Goal: Information Seeking & Learning: Learn about a topic

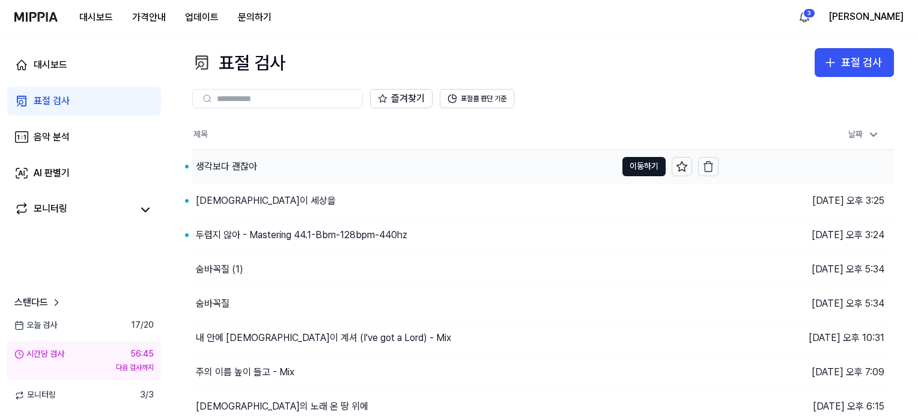
click at [234, 167] on div "생각보다 괜찮아" at bounding box center [226, 166] width 61 height 14
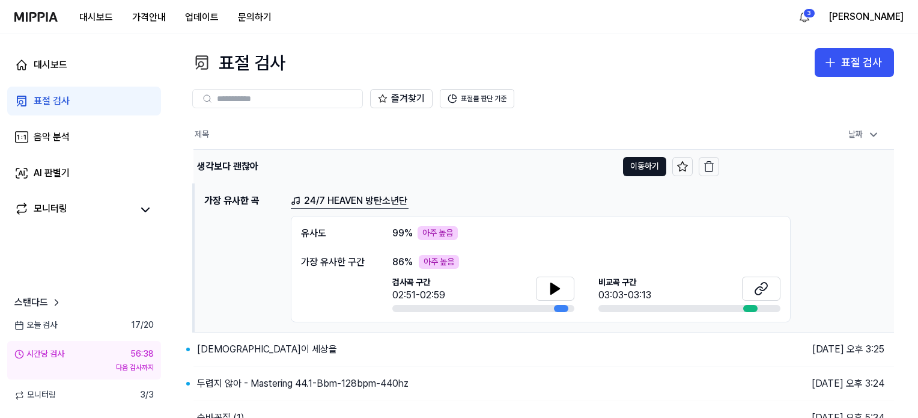
click at [243, 165] on div "생각보다 괜찮아" at bounding box center [227, 166] width 61 height 14
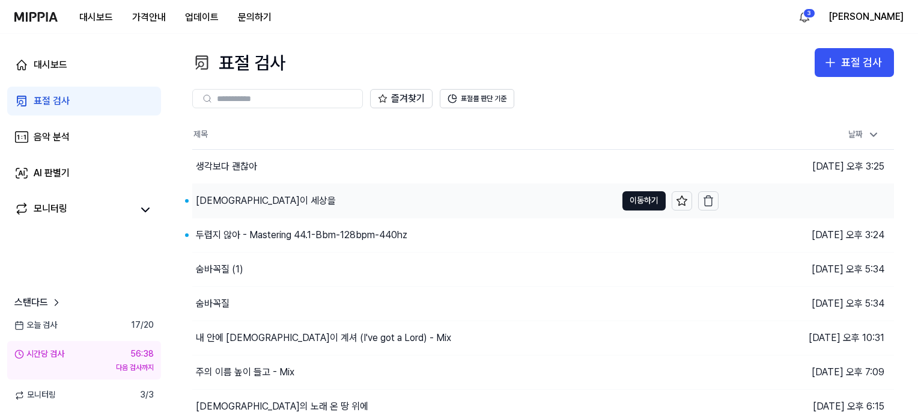
click at [236, 199] on div "[DEMOGRAPHIC_DATA]이 세상을" at bounding box center [266, 201] width 140 height 14
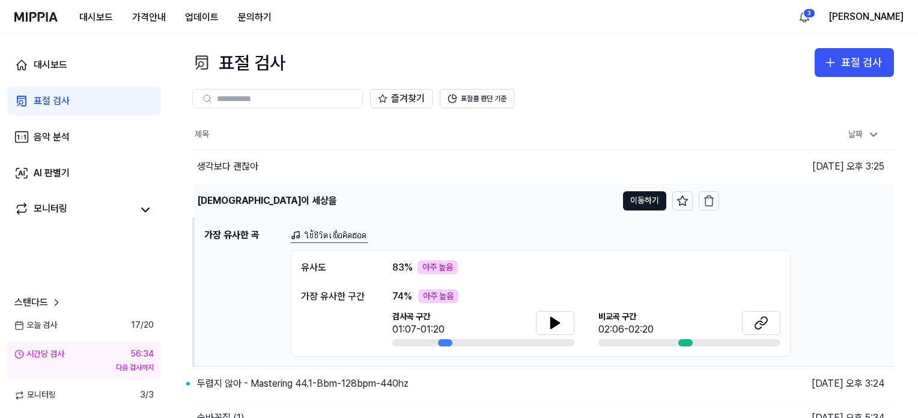
click at [240, 199] on div "[DEMOGRAPHIC_DATA]이 세상을" at bounding box center [267, 201] width 140 height 14
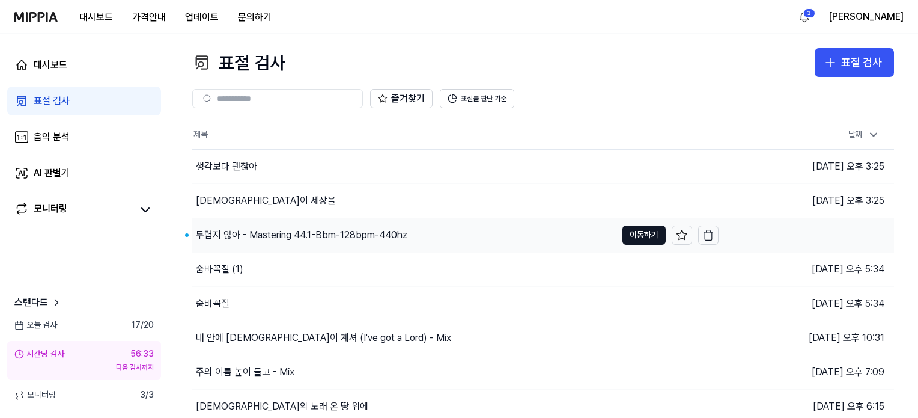
click at [245, 228] on div "두렵지 않아 - Mastering 44.1-Bbm-128bpm-440hz" at bounding box center [302, 235] width 212 height 14
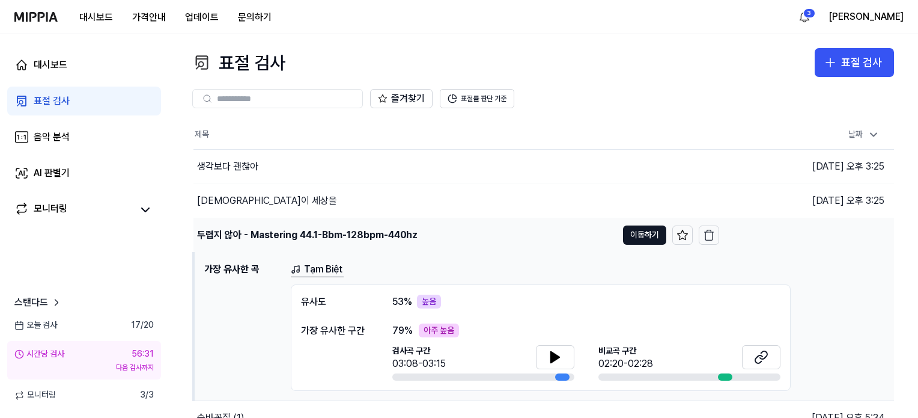
click at [240, 234] on div "두렵지 않아 - Mastering 44.1-Bbm-128bpm-440hz" at bounding box center [307, 235] width 221 height 14
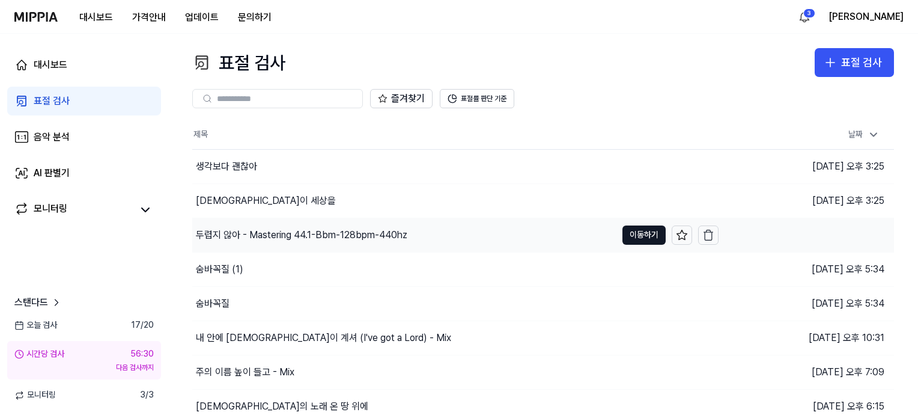
click at [240, 234] on div "두렵지 않아 - Mastering 44.1-Bbm-128bpm-440hz" at bounding box center [302, 235] width 212 height 14
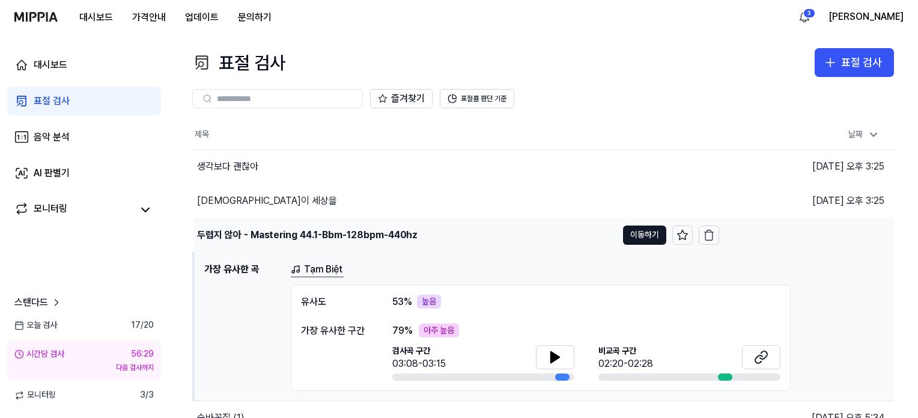
click at [240, 234] on div "두렵지 않아 - Mastering 44.1-Bbm-128bpm-440hz" at bounding box center [307, 235] width 221 height 14
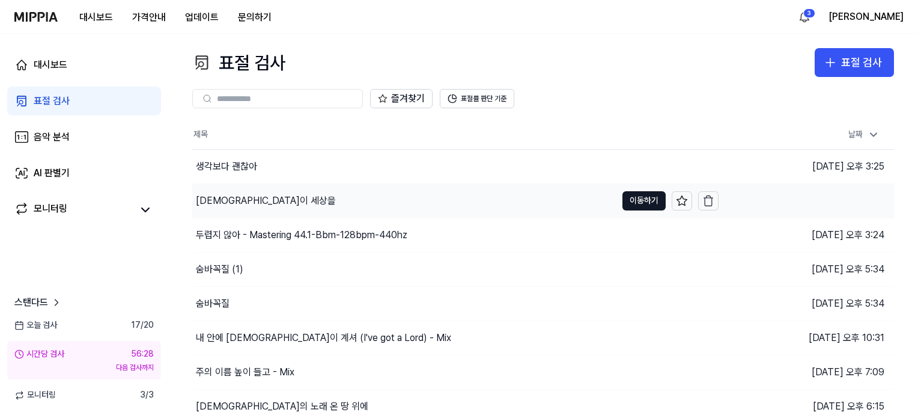
click at [235, 191] on div "[DEMOGRAPHIC_DATA]이 세상을" at bounding box center [404, 201] width 424 height 34
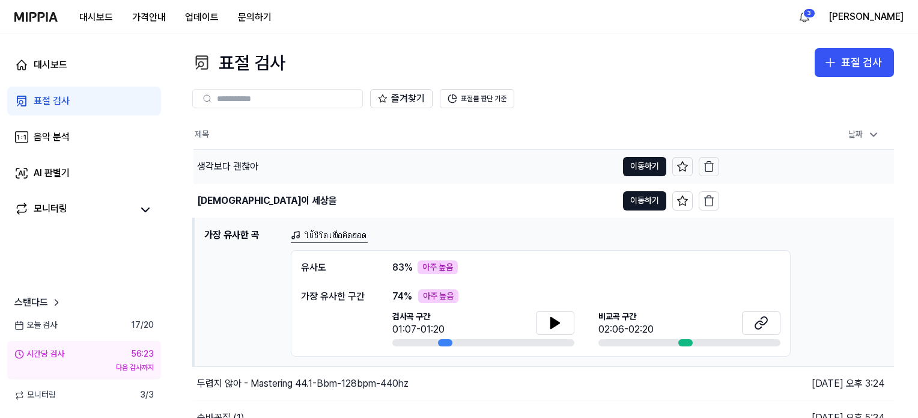
click at [240, 170] on div "생각보다 괜찮아" at bounding box center [227, 166] width 61 height 14
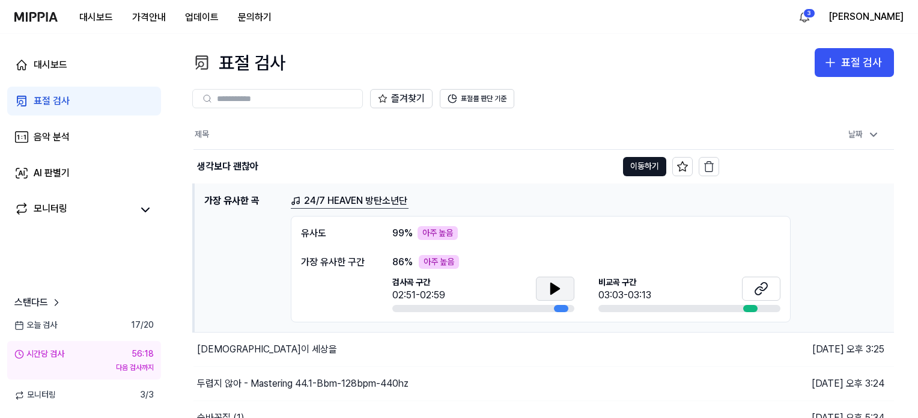
click at [553, 292] on icon at bounding box center [555, 288] width 8 height 11
click at [765, 284] on icon at bounding box center [761, 288] width 14 height 14
drag, startPoint x: 239, startPoint y: 164, endPoint x: 246, endPoint y: 168, distance: 8.1
click at [239, 164] on div "생각보다 괜찮아" at bounding box center [227, 166] width 61 height 14
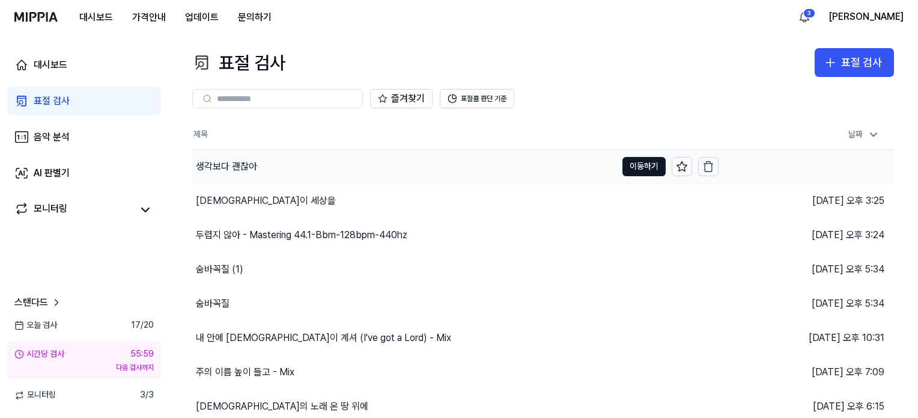
click at [249, 173] on div "생각보다 괜찮아" at bounding box center [226, 166] width 61 height 14
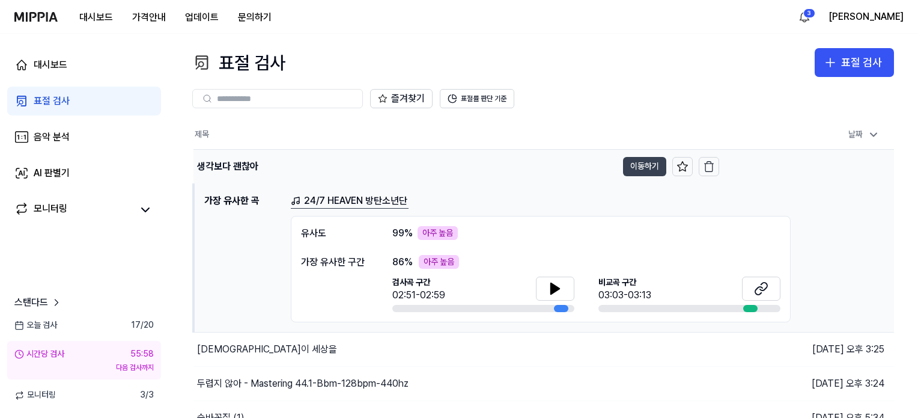
click at [640, 162] on button "이동하기" at bounding box center [644, 166] width 43 height 19
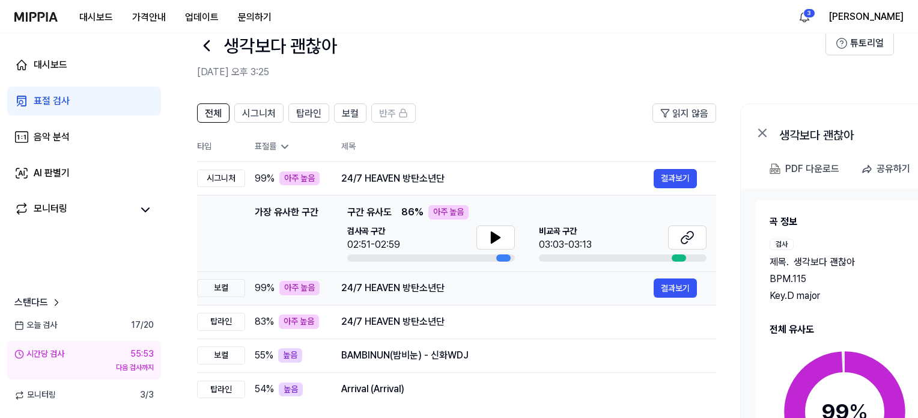
scroll to position [60, 0]
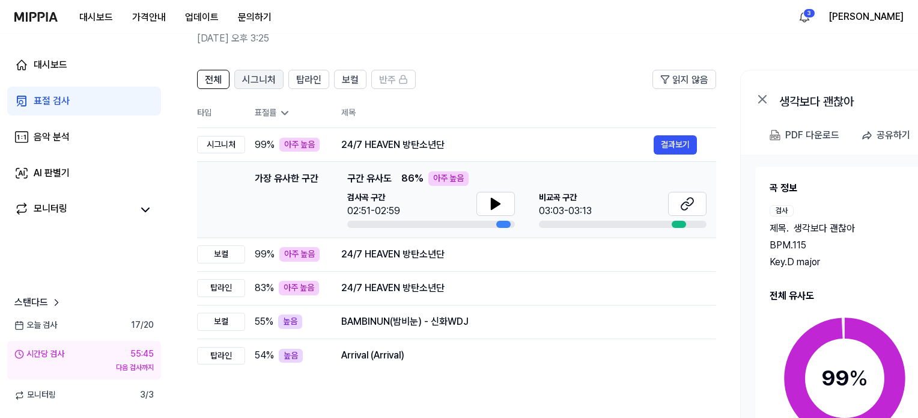
click at [255, 76] on span "시그니처" at bounding box center [259, 80] width 34 height 14
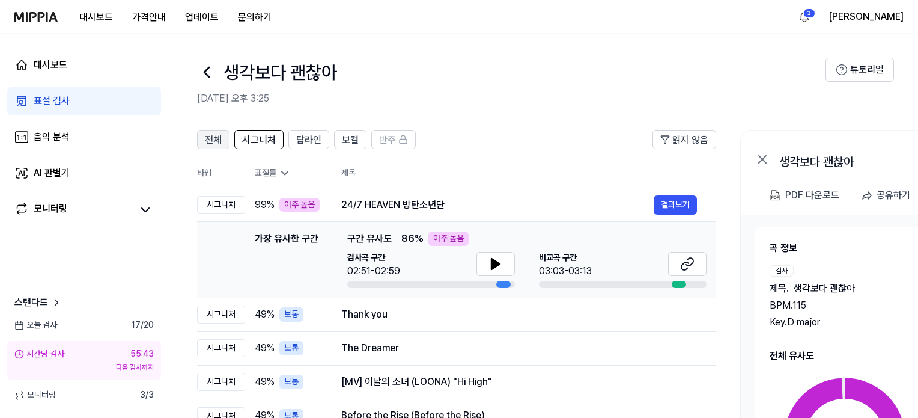
click at [214, 134] on span "전체" at bounding box center [213, 140] width 17 height 14
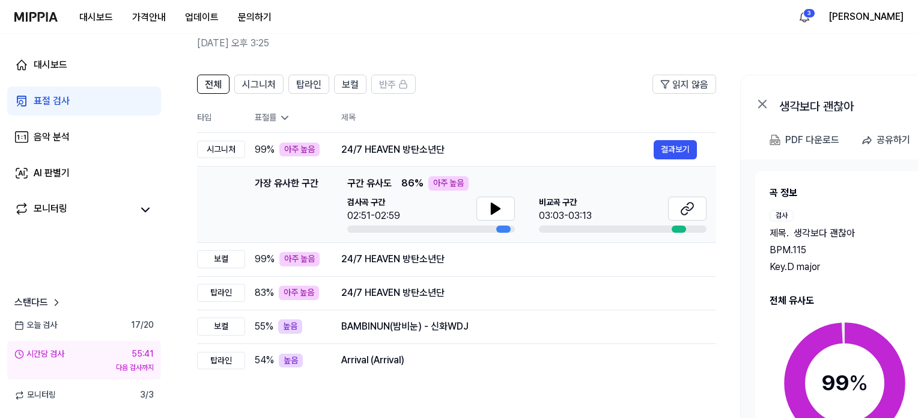
scroll to position [60, 0]
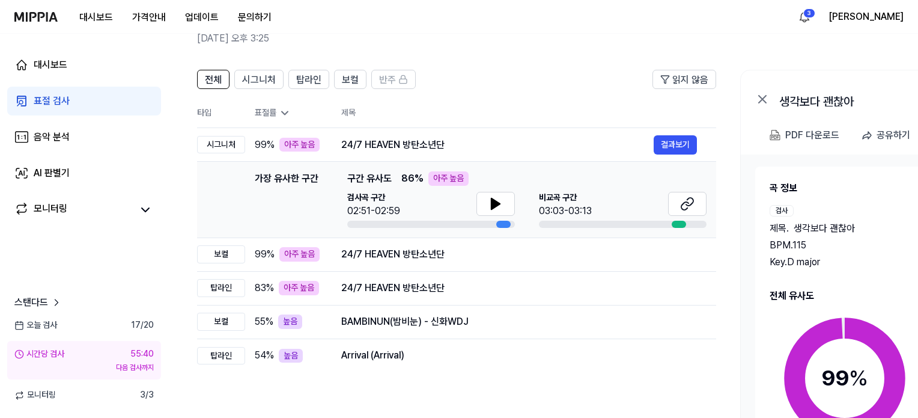
click at [762, 99] on icon at bounding box center [762, 99] width 7 height 7
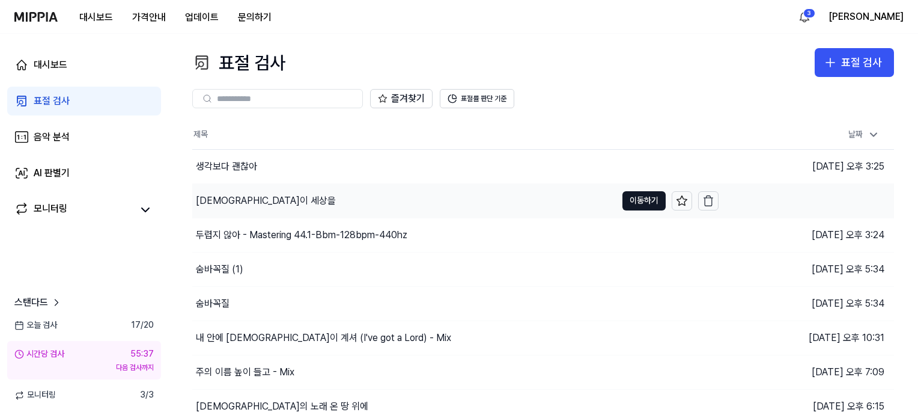
click at [218, 197] on div "[DEMOGRAPHIC_DATA]이 세상을" at bounding box center [266, 201] width 140 height 14
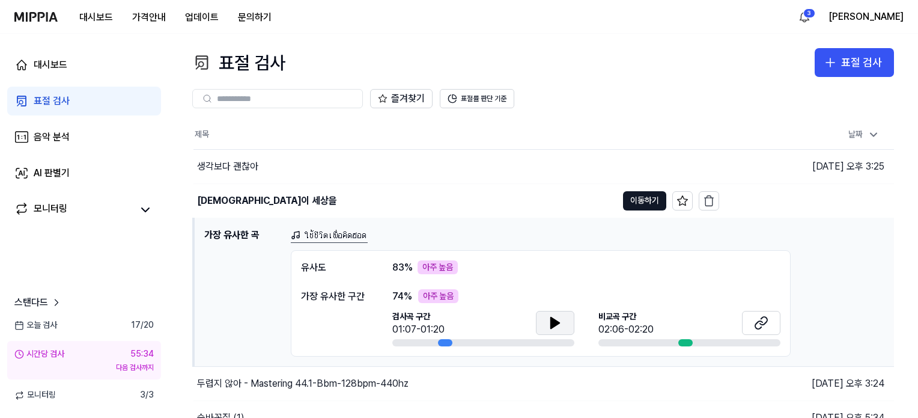
click at [558, 323] on icon at bounding box center [555, 322] width 8 height 11
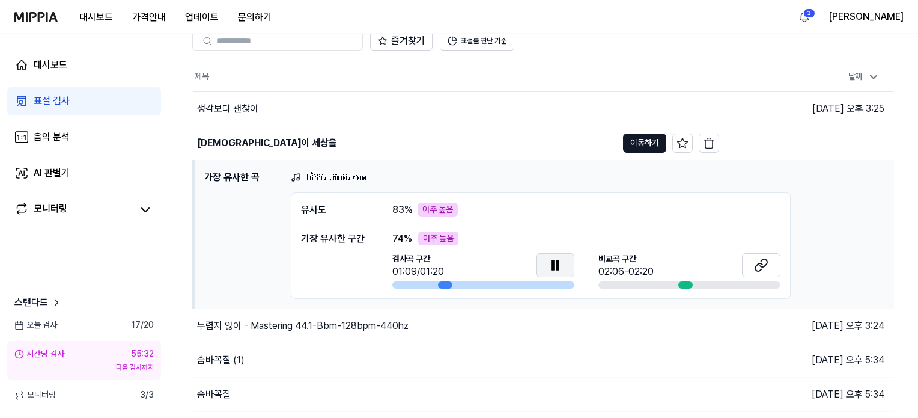
scroll to position [60, 0]
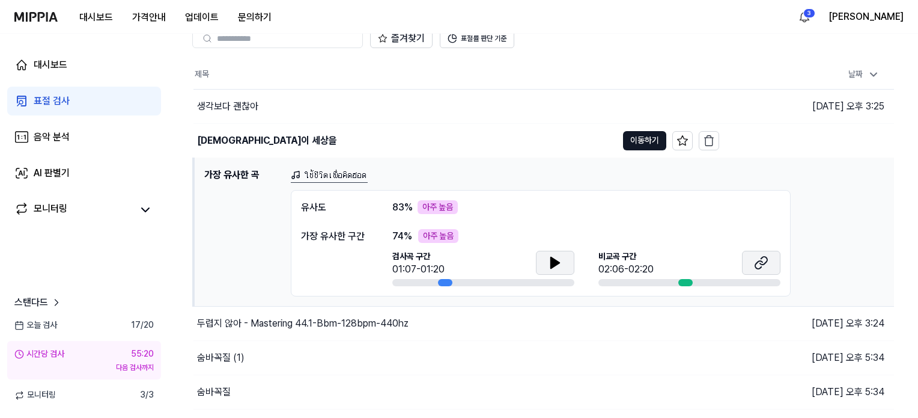
click at [756, 259] on icon at bounding box center [761, 262] width 14 height 14
click at [640, 136] on button "이동하기" at bounding box center [644, 140] width 43 height 19
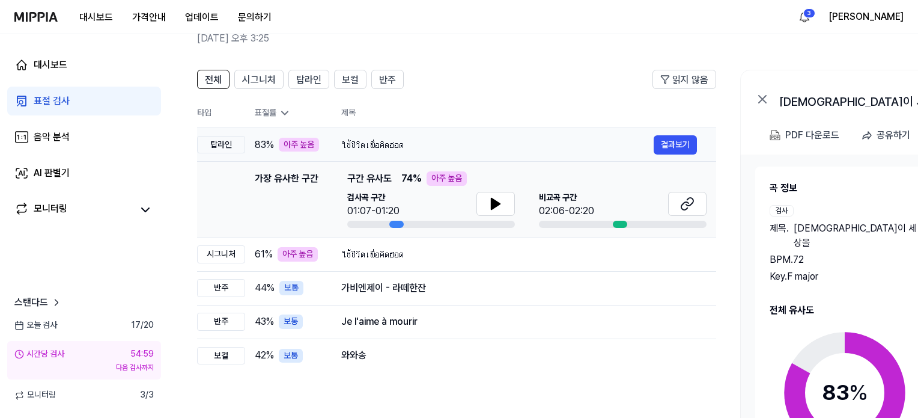
click at [266, 141] on span "83 %" at bounding box center [264, 145] width 19 height 14
click at [260, 86] on span "시그니처" at bounding box center [259, 80] width 34 height 14
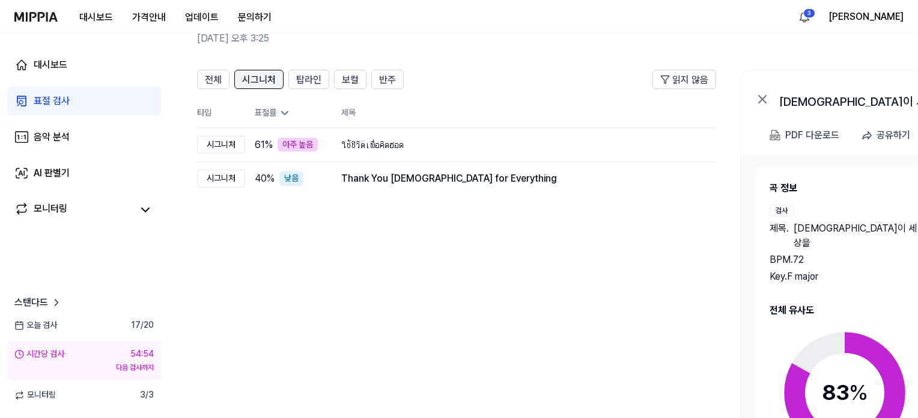
scroll to position [0, 0]
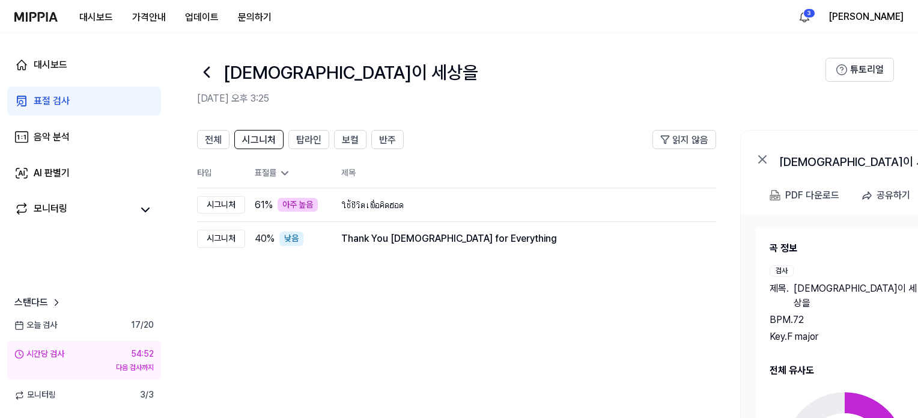
click at [203, 78] on icon at bounding box center [206, 72] width 19 height 19
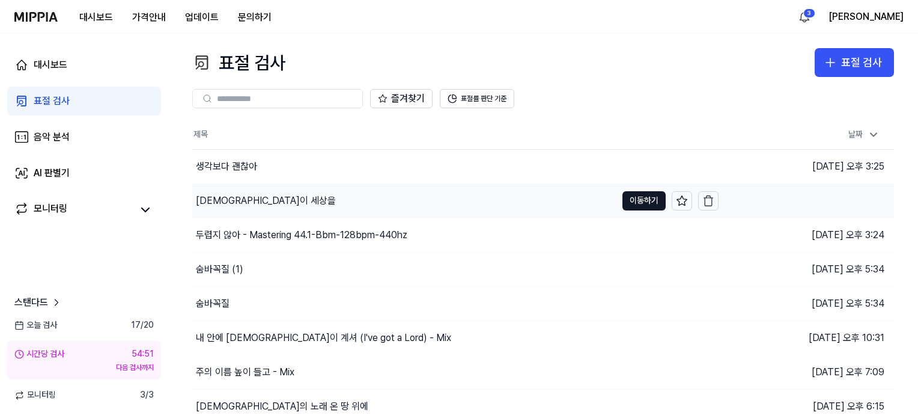
click at [229, 206] on div "[DEMOGRAPHIC_DATA]이 세상을" at bounding box center [266, 201] width 140 height 14
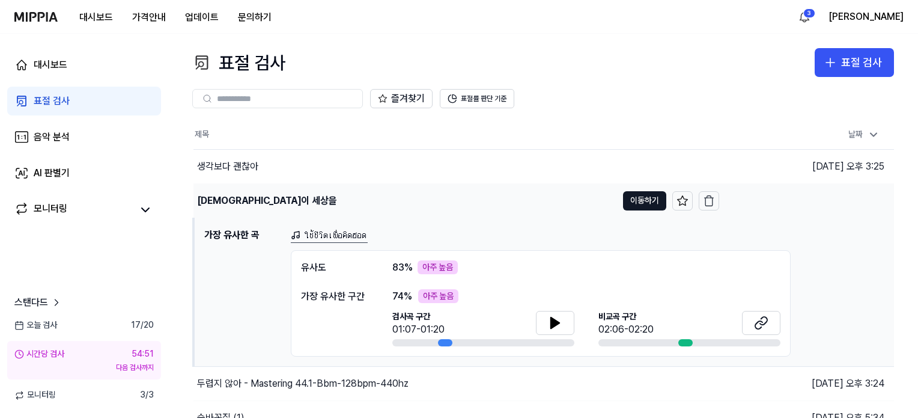
click at [229, 206] on div "[DEMOGRAPHIC_DATA]이 세상을" at bounding box center [267, 201] width 140 height 14
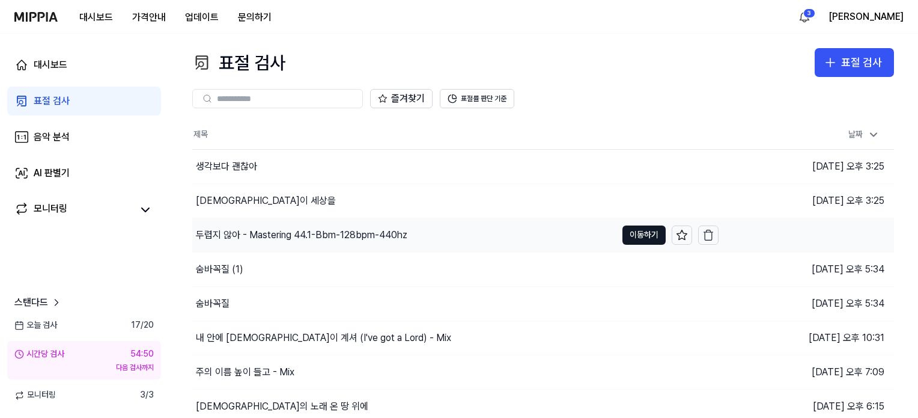
click at [237, 233] on div "두렵지 않아 - Mastering 44.1-Bbm-128bpm-440hz" at bounding box center [302, 235] width 212 height 14
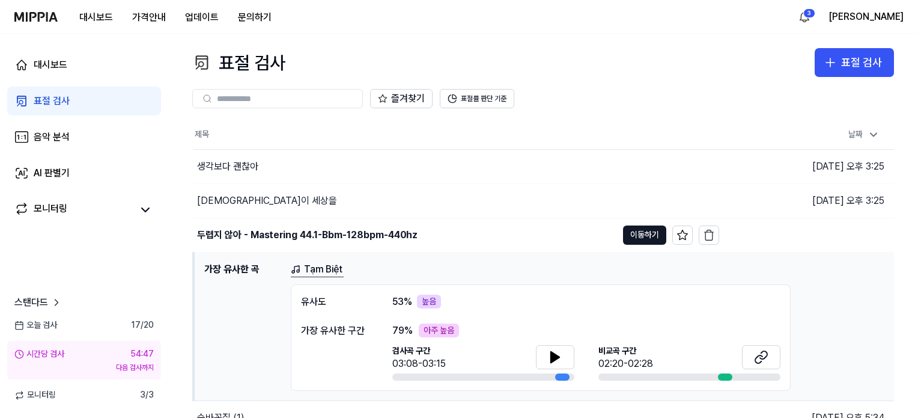
click at [421, 324] on div "아주 높음" at bounding box center [439, 330] width 40 height 14
click at [546, 356] on button at bounding box center [555, 357] width 38 height 24
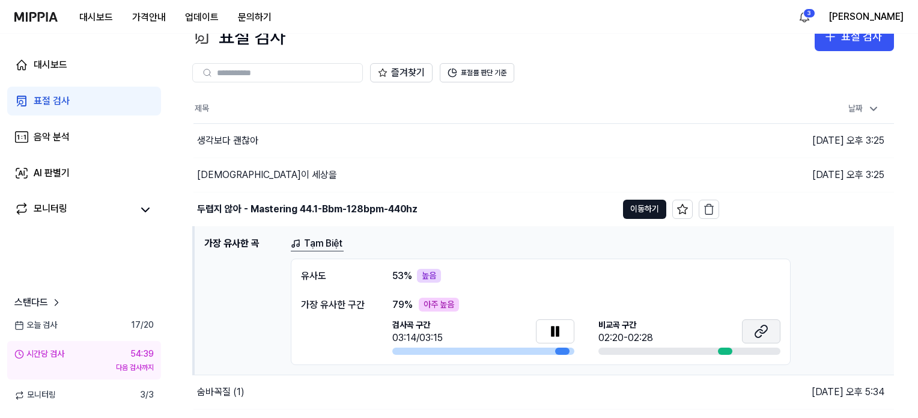
scroll to position [60, 0]
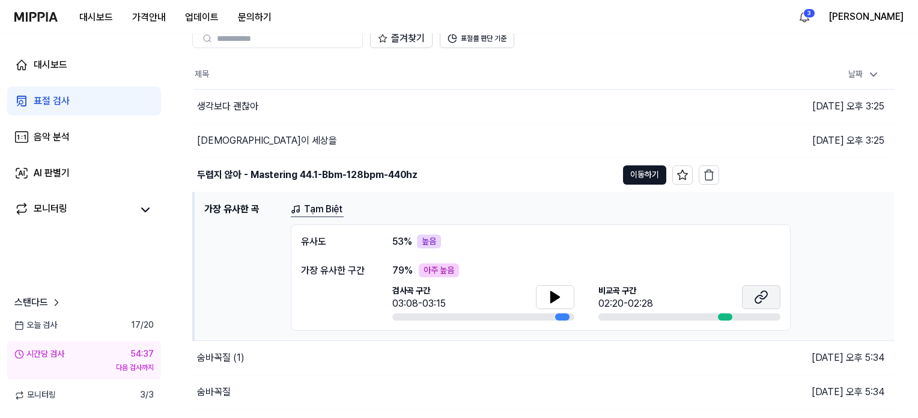
click at [756, 296] on icon at bounding box center [761, 297] width 14 height 14
click at [637, 177] on button "이동하기" at bounding box center [644, 174] width 43 height 19
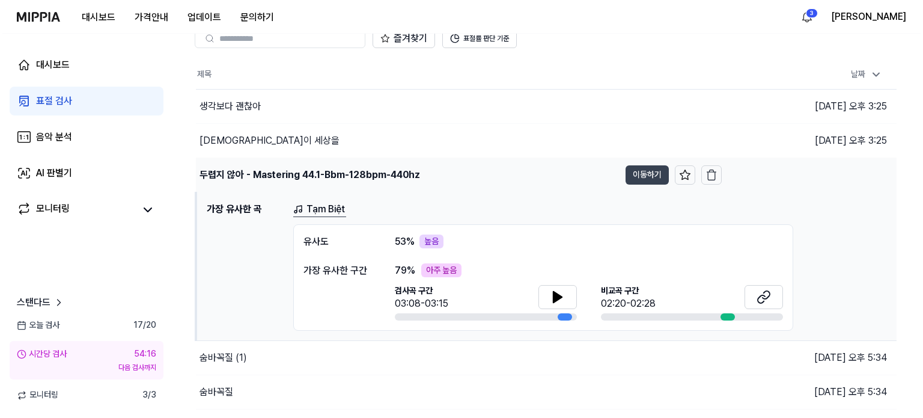
scroll to position [0, 0]
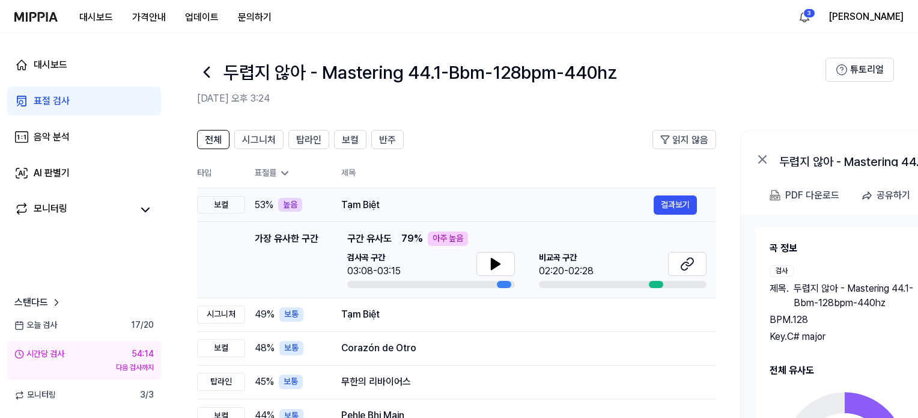
click at [366, 209] on div "Tạm Biệt" at bounding box center [497, 205] width 313 height 14
click at [661, 198] on button "결과보기" at bounding box center [675, 204] width 43 height 19
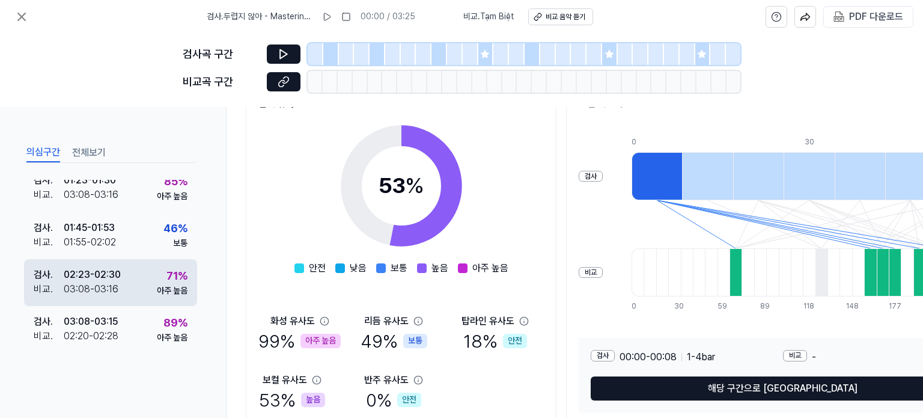
scroll to position [180, 0]
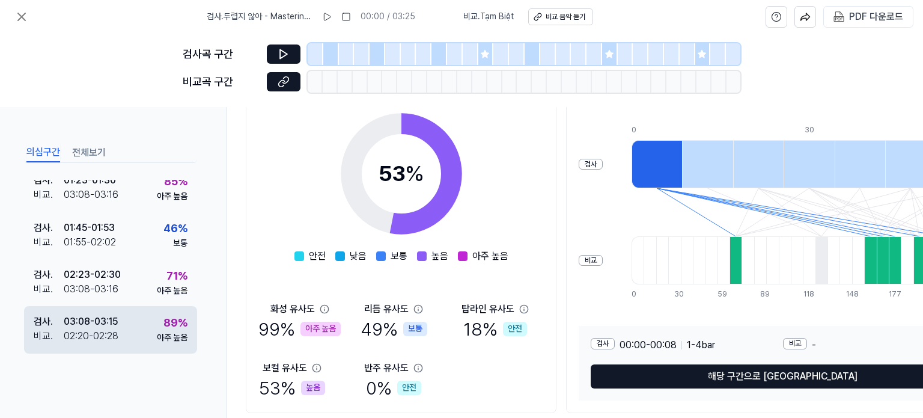
click at [128, 314] on div "검사 . 03:08 - 03:15 비교 . 02:20 - 02:28 89 % 아주 높음" at bounding box center [110, 329] width 173 height 47
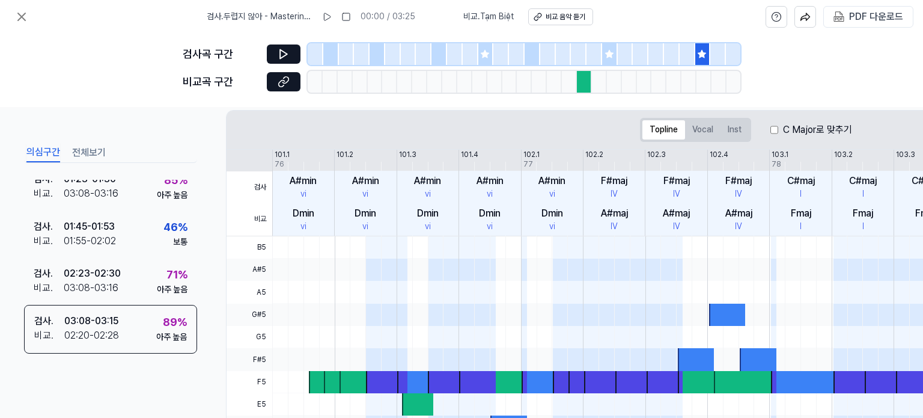
scroll to position [0, 0]
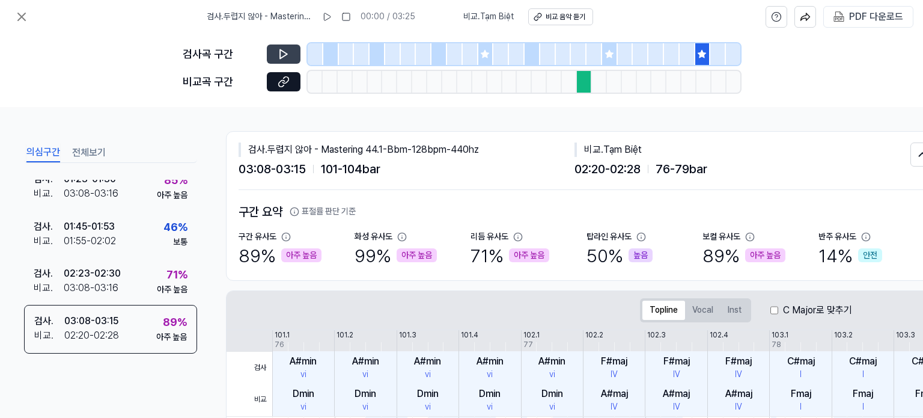
click at [280, 53] on icon at bounding box center [283, 54] width 7 height 9
click at [269, 81] on button at bounding box center [284, 81] width 34 height 19
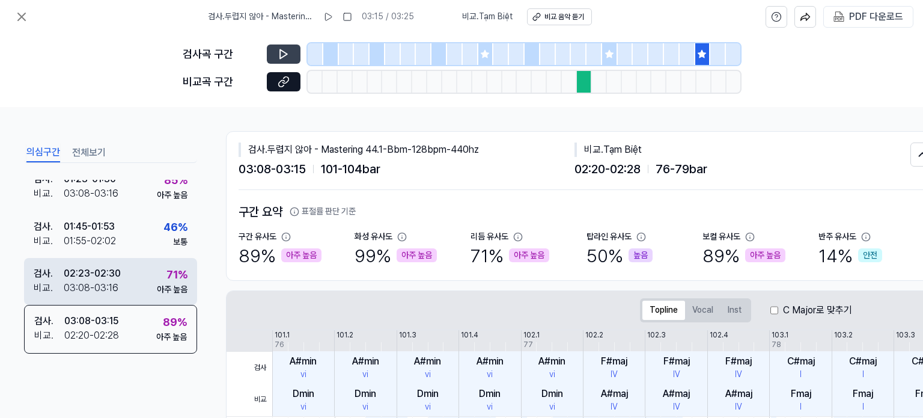
click at [147, 273] on div "검사 . 02:23 - 02:30 비교 . 03:08 - 03:16 71 % 아주 높음" at bounding box center [110, 281] width 173 height 47
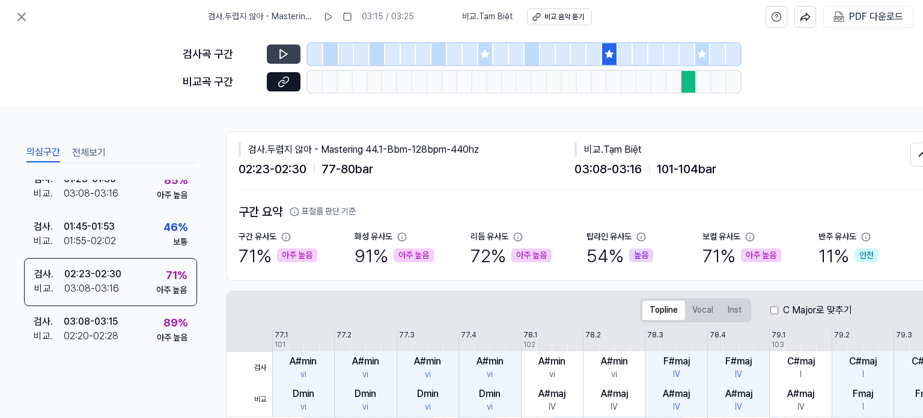
click at [286, 50] on icon at bounding box center [284, 54] width 12 height 12
click at [280, 84] on icon at bounding box center [284, 82] width 12 height 12
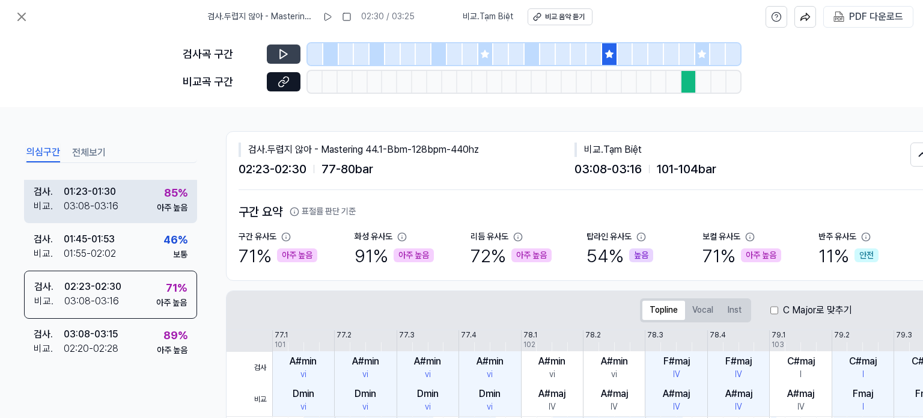
click at [109, 194] on div "01:23 - 01:30" at bounding box center [90, 192] width 52 height 14
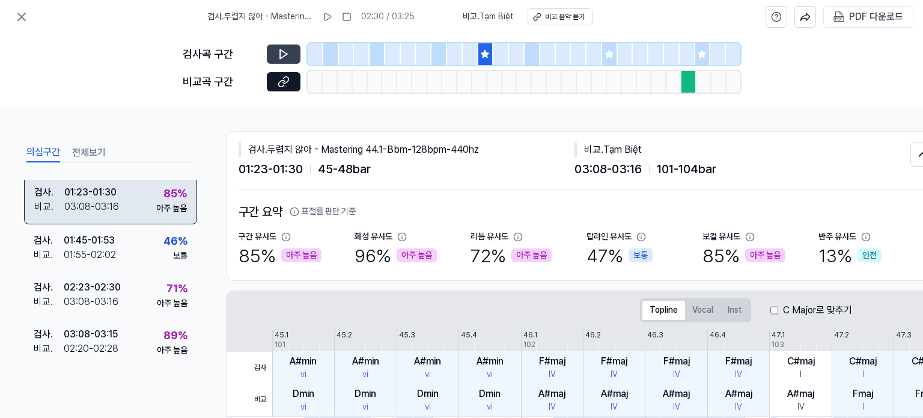
scroll to position [180, 0]
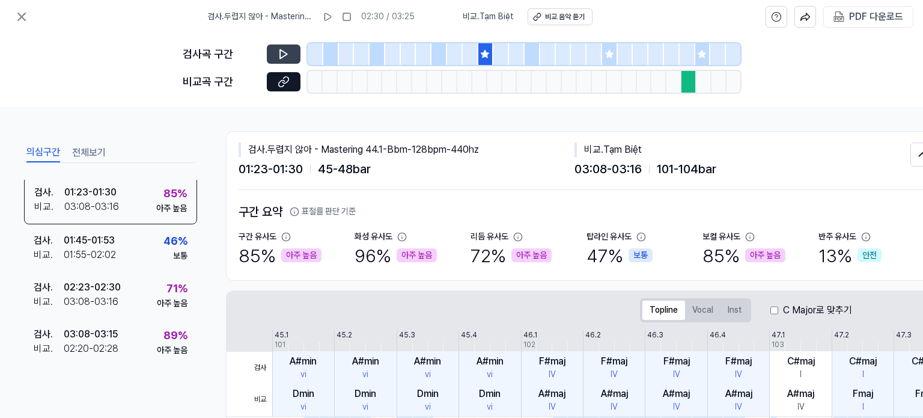
click at [276, 58] on button at bounding box center [284, 53] width 34 height 19
click at [283, 81] on icon at bounding box center [284, 82] width 12 height 12
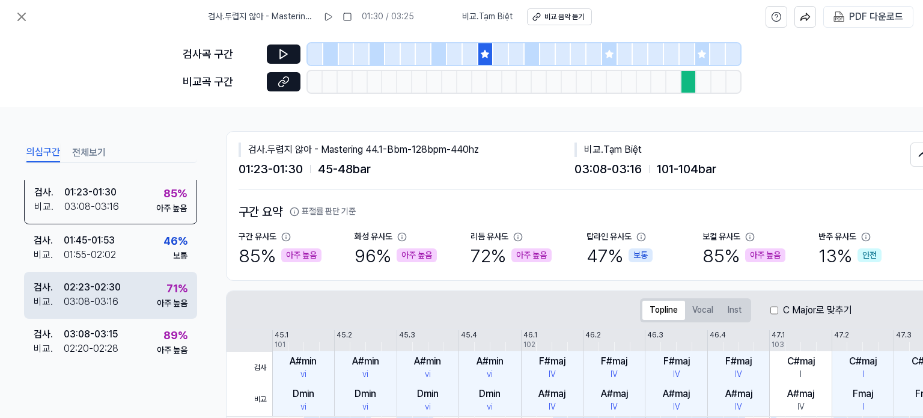
click at [131, 304] on div "검사 . 02:23 - 02:30 비교 . 03:08 - 03:16 71 % 아주 높음" at bounding box center [110, 295] width 173 height 47
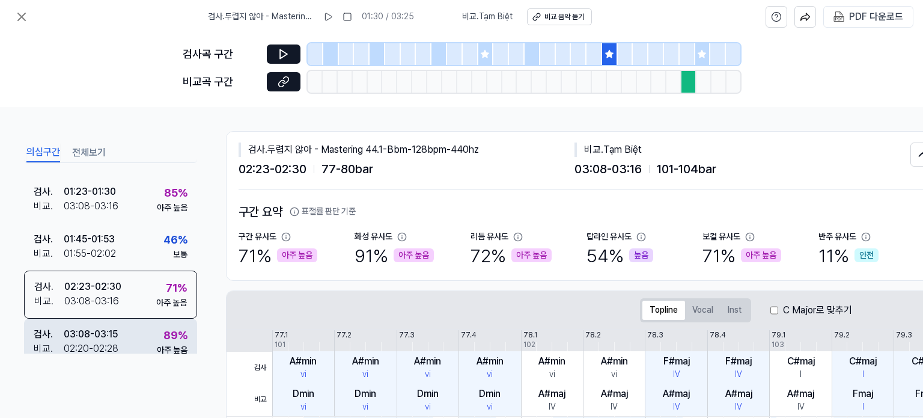
click at [136, 335] on div "검사 . 03:08 - 03:15 비교 . 02:20 - 02:28 89 % 아주 높음" at bounding box center [110, 342] width 173 height 47
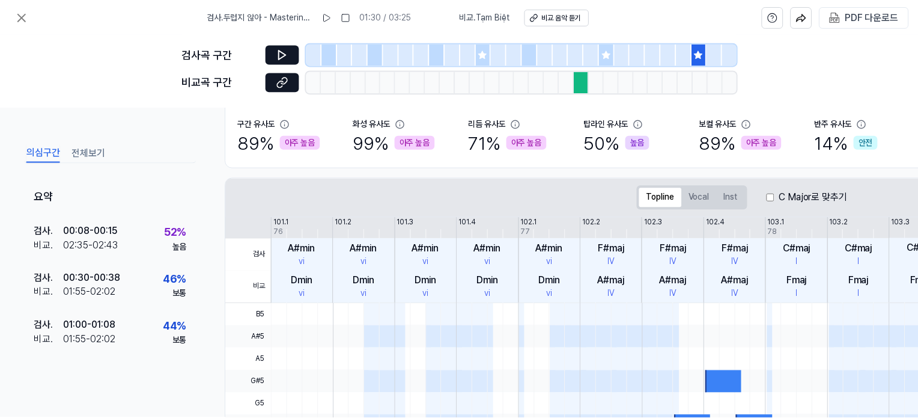
scroll to position [120, 0]
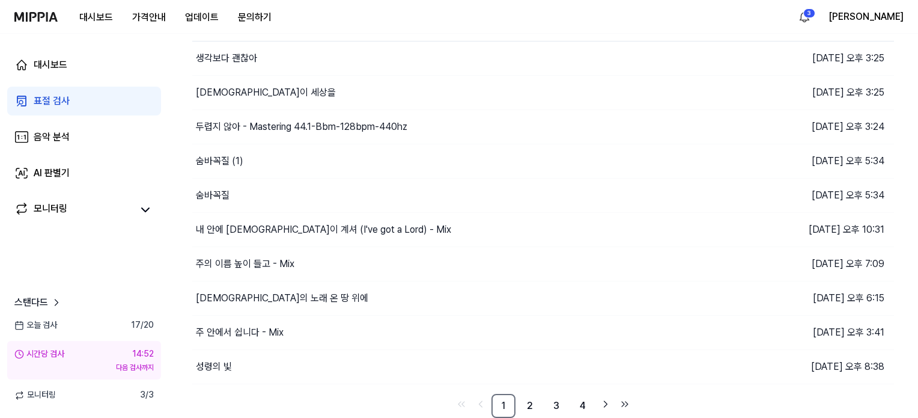
scroll to position [60, 0]
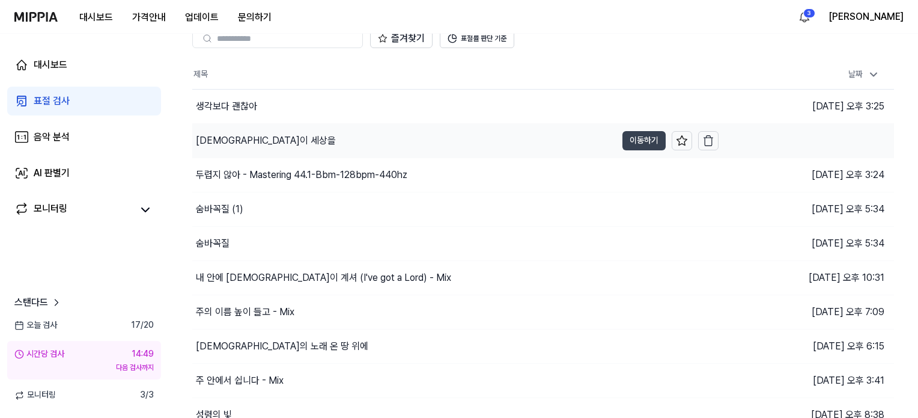
click at [647, 139] on button "이동하기" at bounding box center [644, 140] width 43 height 19
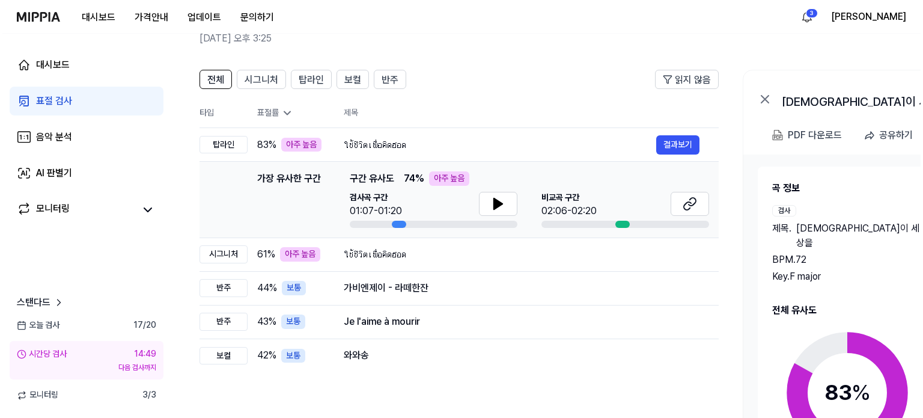
scroll to position [0, 0]
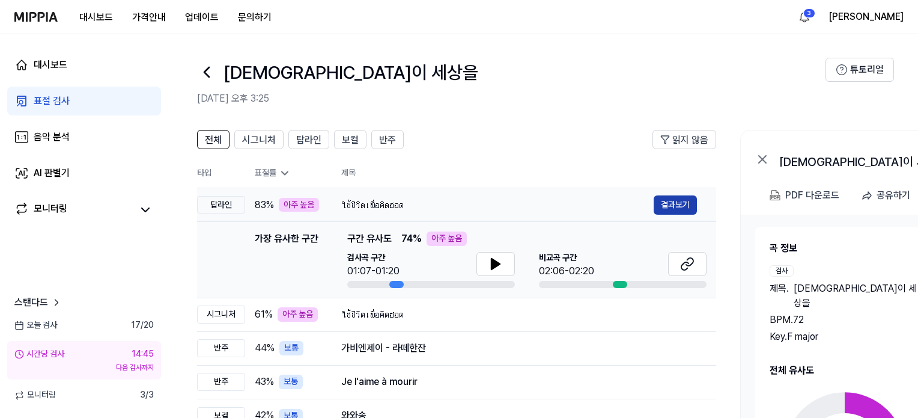
click at [678, 202] on button "결과보기" at bounding box center [675, 204] width 43 height 19
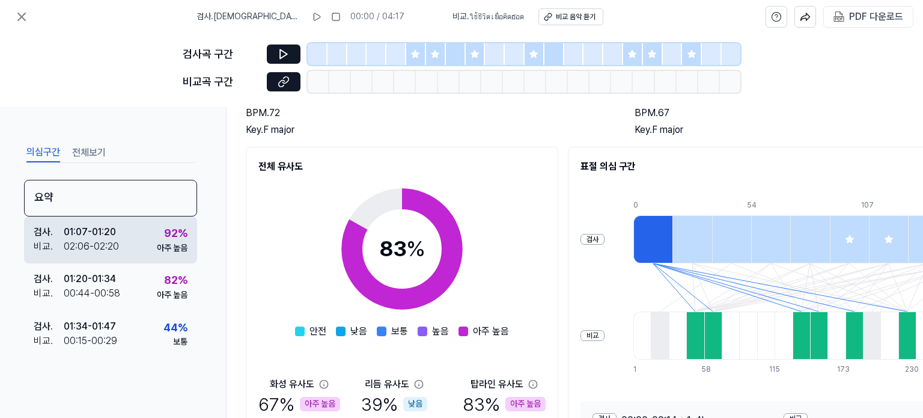
scroll to position [120, 0]
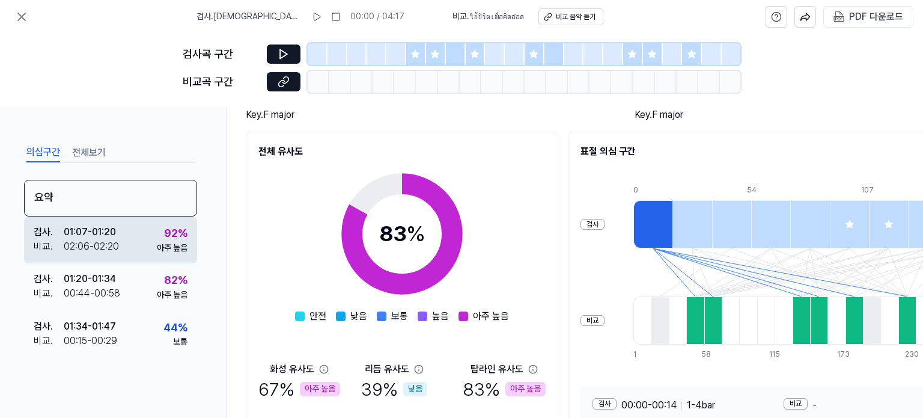
click at [140, 234] on div "검사 . 01:07 - 01:20 비교 . 02:06 - 02:20 92 % 아주 높음" at bounding box center [110, 239] width 173 height 47
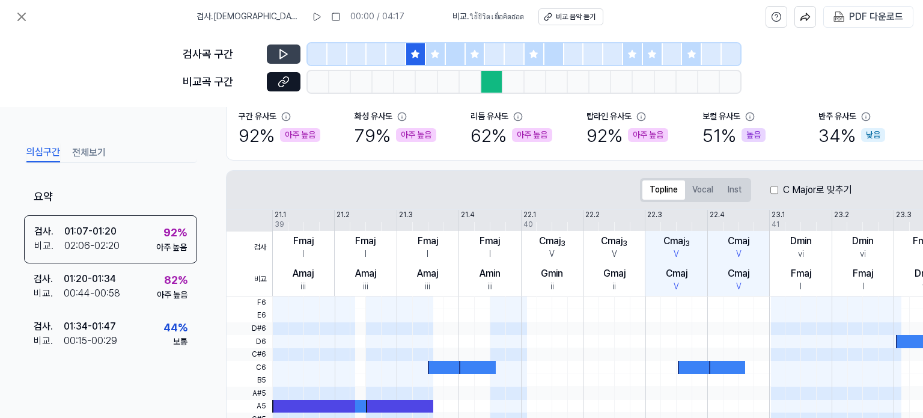
click at [273, 58] on button at bounding box center [284, 53] width 34 height 19
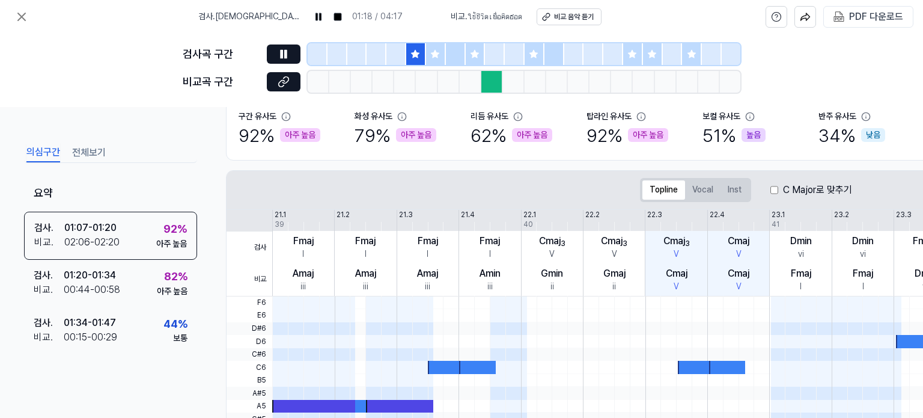
scroll to position [0, 0]
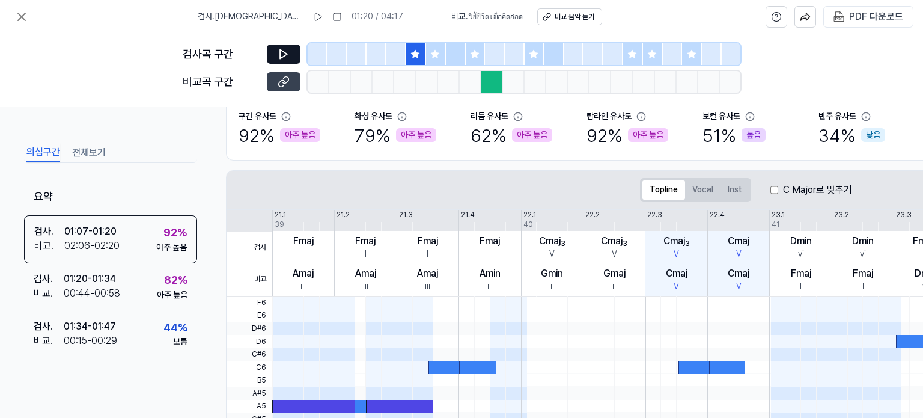
click at [284, 85] on icon at bounding box center [284, 82] width 12 height 12
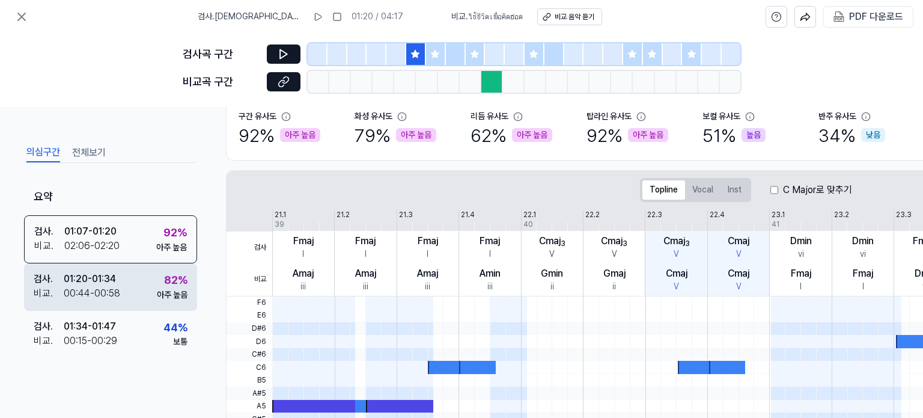
click at [136, 276] on div "검사 . 01:20 - 01:34 비교 . 00:44 - 00:58 82 % 아주 높음" at bounding box center [110, 286] width 173 height 47
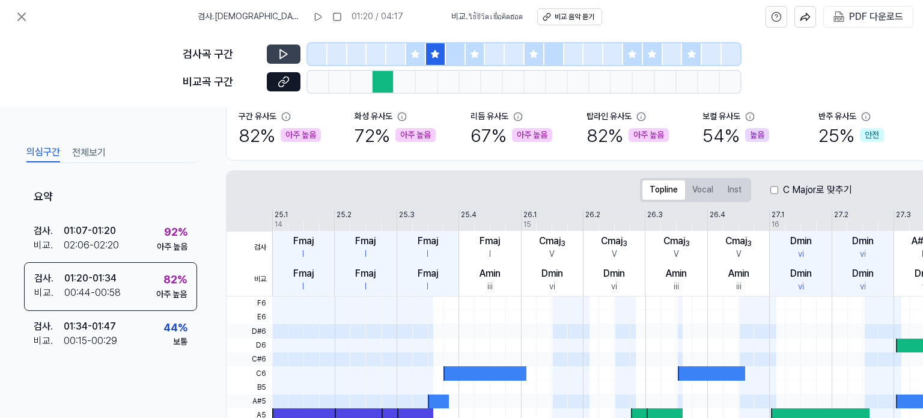
click at [280, 57] on icon at bounding box center [283, 54] width 7 height 9
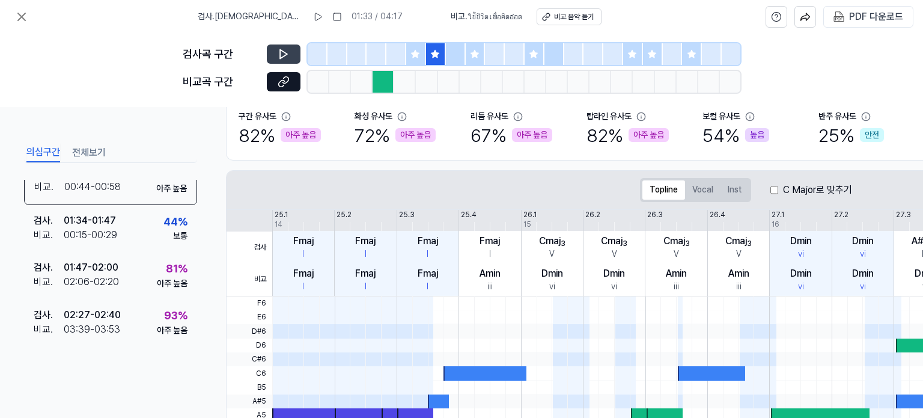
scroll to position [120, 0]
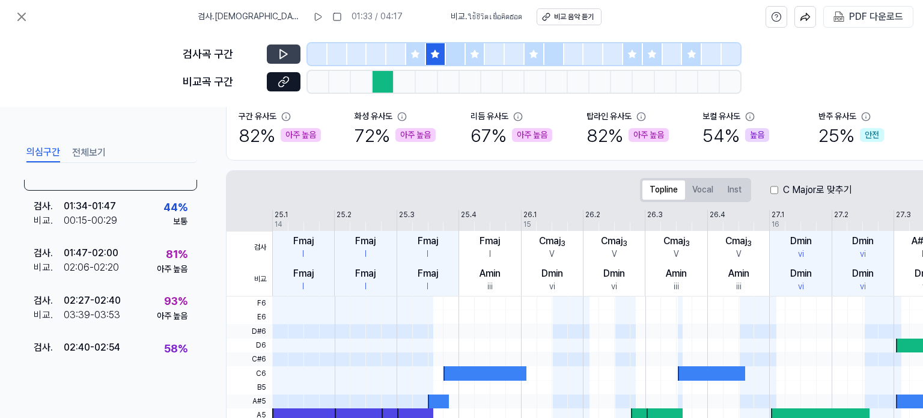
click at [289, 60] on icon at bounding box center [284, 54] width 12 height 12
click at [284, 47] on button at bounding box center [284, 53] width 34 height 19
click at [282, 84] on icon at bounding box center [284, 82] width 12 height 12
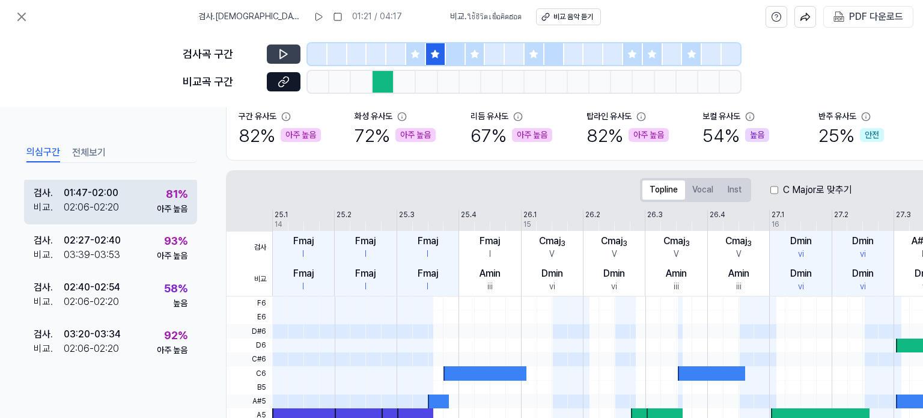
click at [107, 209] on div "02:06 - 02:20" at bounding box center [91, 207] width 55 height 14
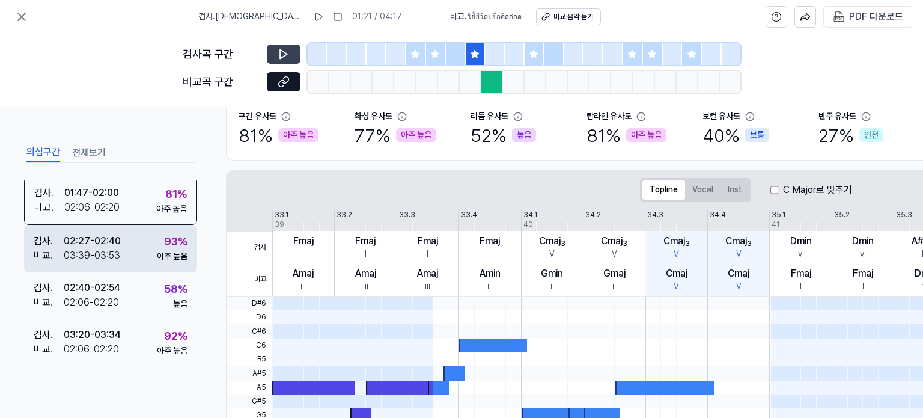
click at [126, 241] on div "검사 . 02:27 - 02:40 비교 . 03:39 - 03:53 93 % 아주 높음" at bounding box center [110, 248] width 173 height 47
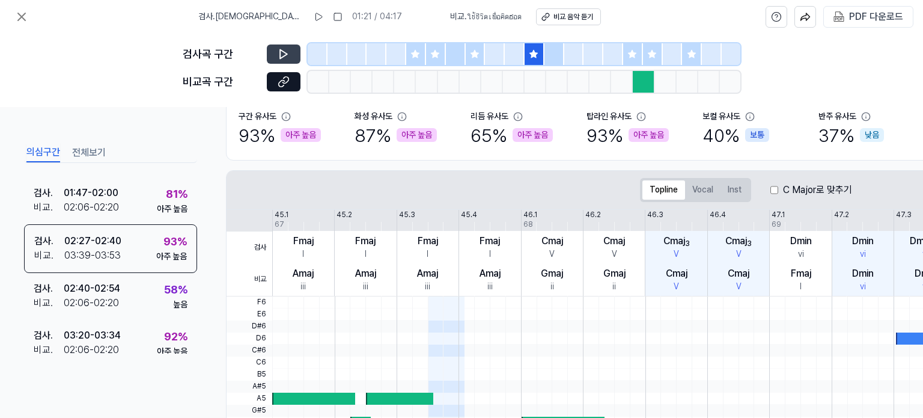
click at [296, 53] on button at bounding box center [284, 53] width 34 height 19
click at [270, 55] on button at bounding box center [284, 53] width 34 height 19
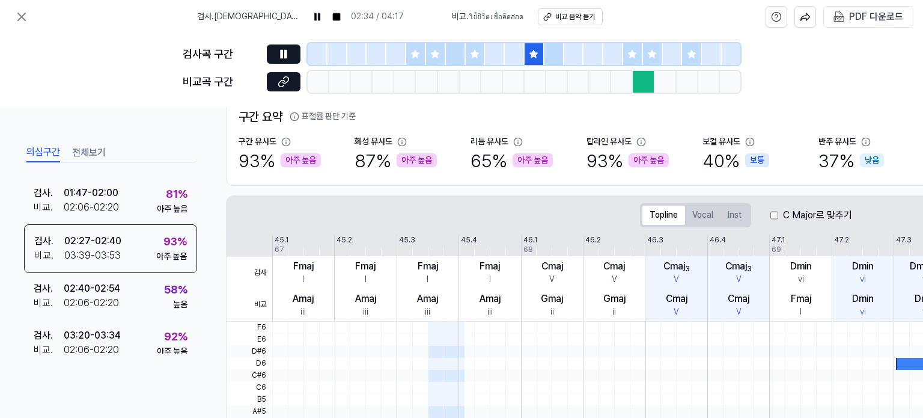
scroll to position [120, 0]
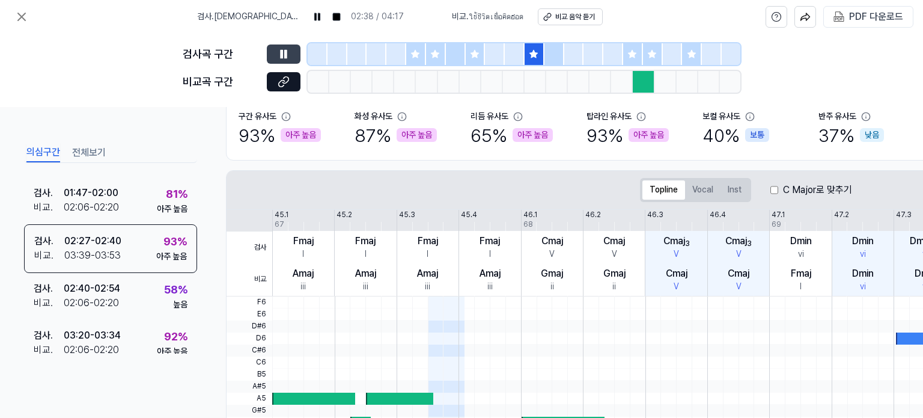
click at [286, 58] on icon at bounding box center [286, 54] width 2 height 8
click at [287, 76] on icon at bounding box center [284, 82] width 12 height 12
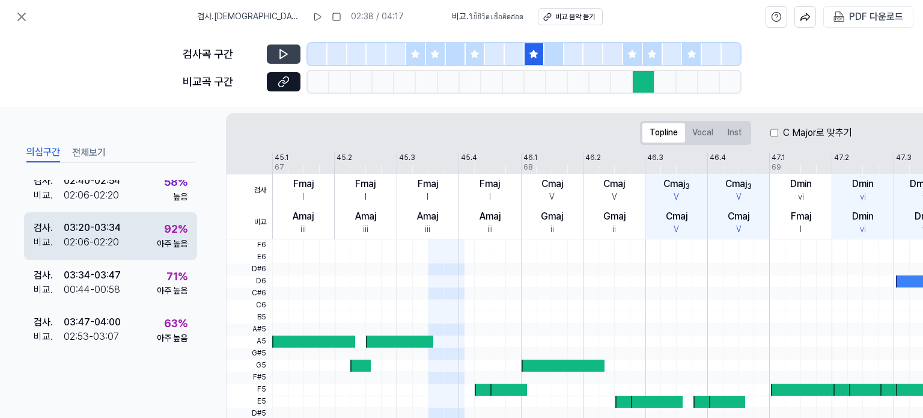
scroll to position [180, 0]
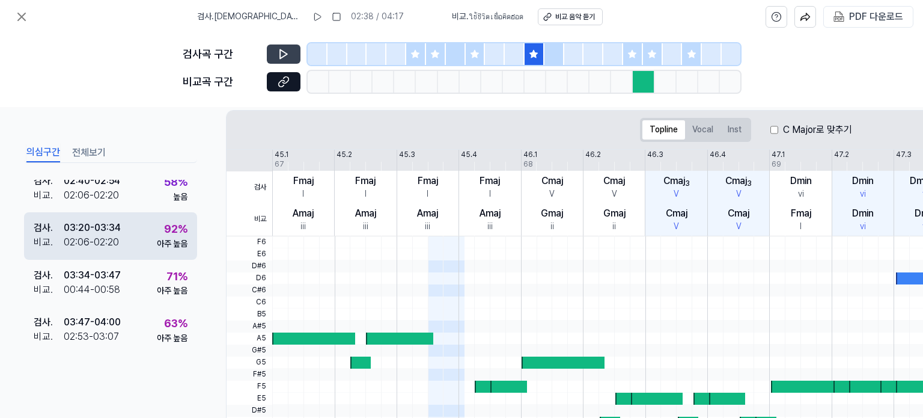
click at [111, 228] on div "03:20 - 03:34" at bounding box center [92, 228] width 57 height 14
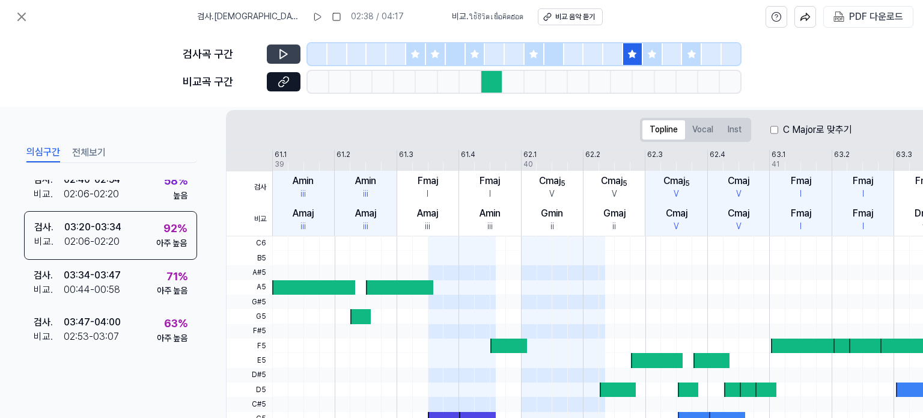
click at [291, 50] on button at bounding box center [284, 53] width 34 height 19
click at [283, 49] on icon at bounding box center [284, 54] width 12 height 12
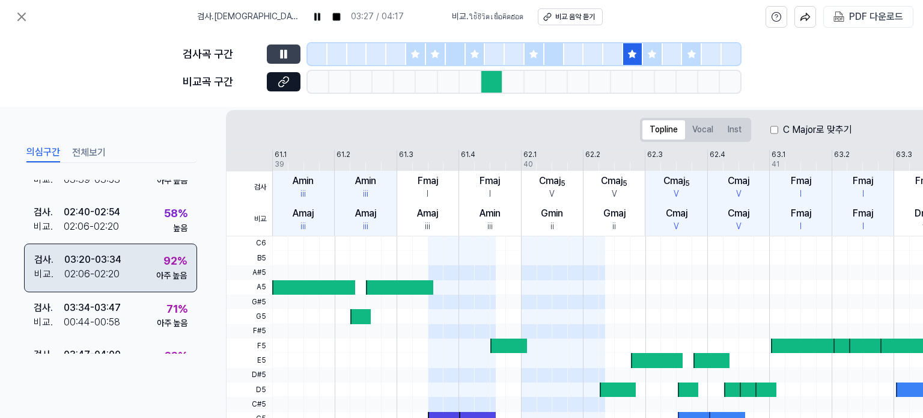
scroll to position [291, 0]
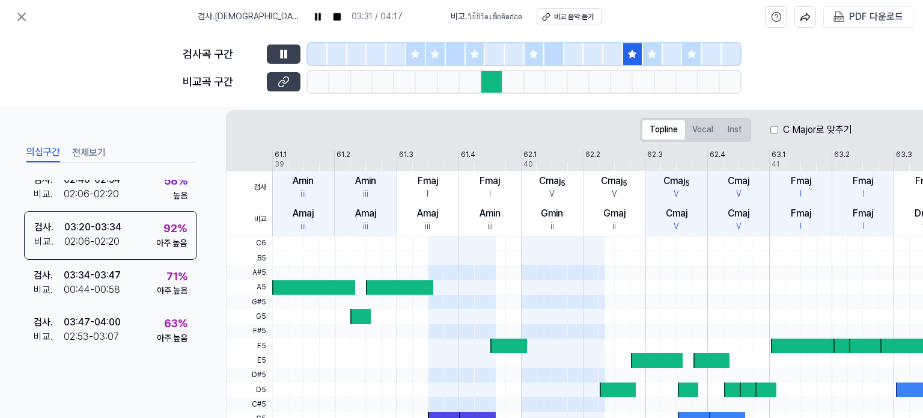
click at [287, 82] on icon at bounding box center [284, 82] width 12 height 12
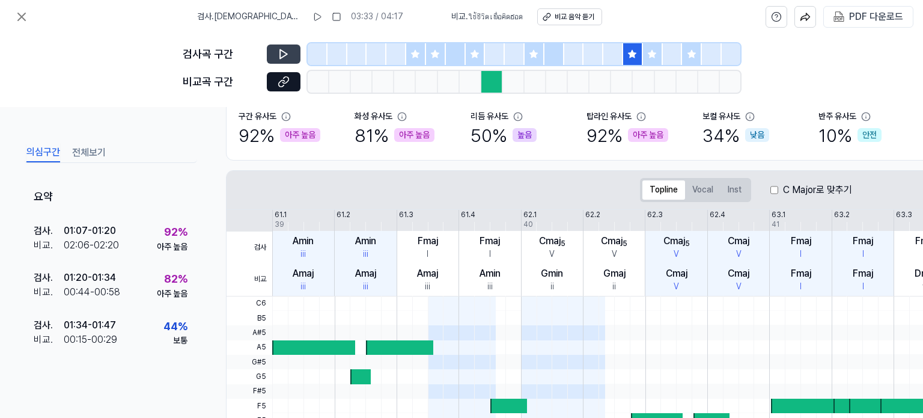
scroll to position [0, 0]
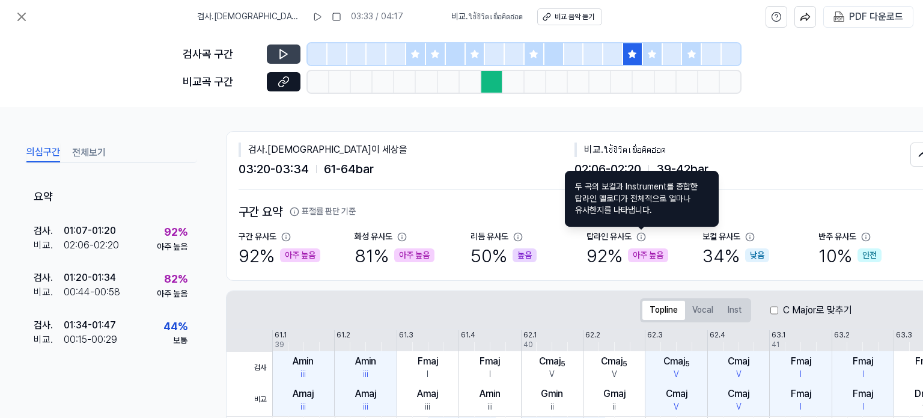
click at [641, 235] on icon at bounding box center [642, 237] width 10 height 10
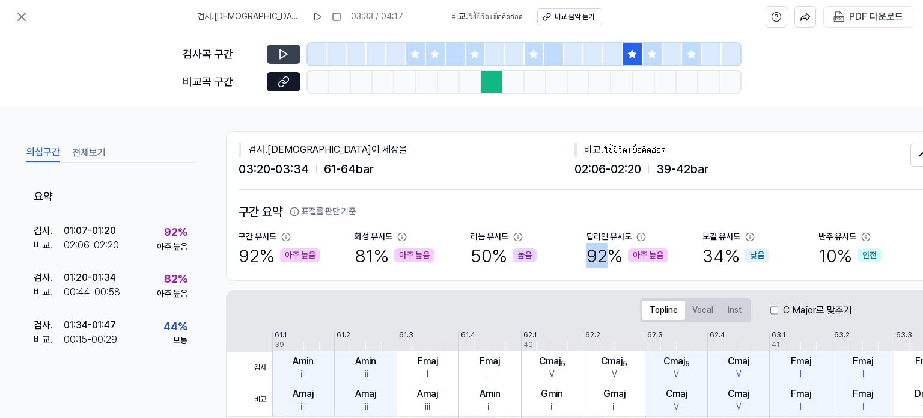
click at [641, 235] on icon at bounding box center [642, 237] width 10 height 10
click at [653, 210] on h2 "구간 요약 표절률 판단 기준" at bounding box center [587, 211] width 696 height 19
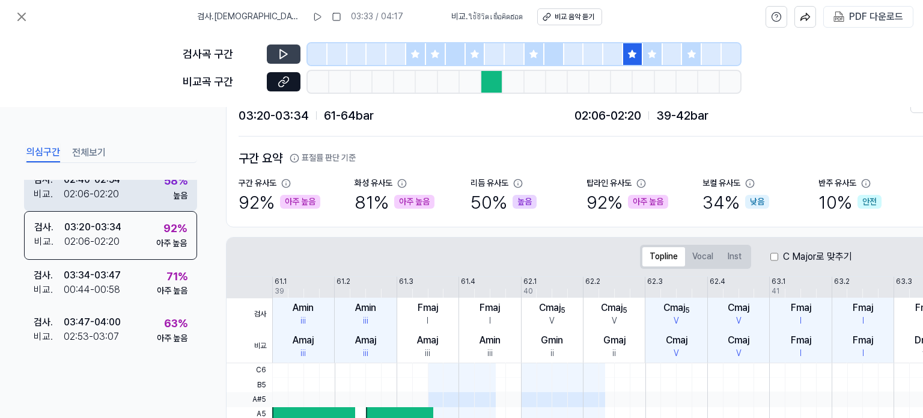
scroll to position [60, 0]
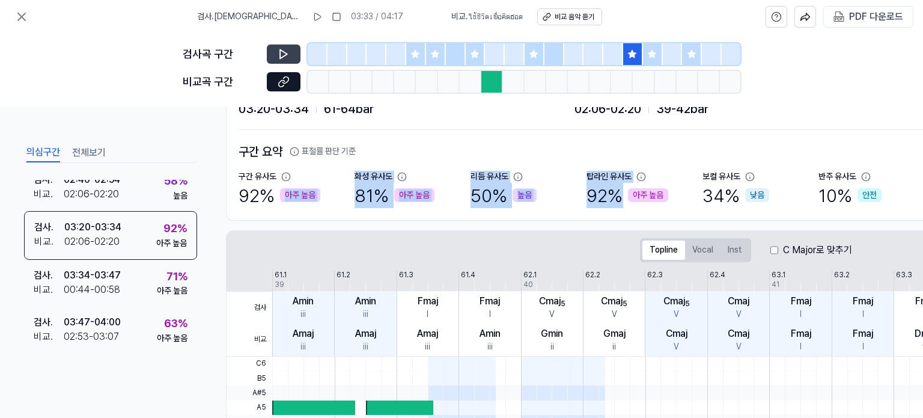
drag, startPoint x: 349, startPoint y: 169, endPoint x: 494, endPoint y: 162, distance: 145.6
click at [618, 197] on div "구간 요약 표절률 판단 기준 구간 유사도 92 % 아주 높음 화성 유사도 81 % 아주 높음 리듬 유사도 50 % 높음 탑라인 유사도 92 %…" at bounding box center [587, 175] width 696 height 66
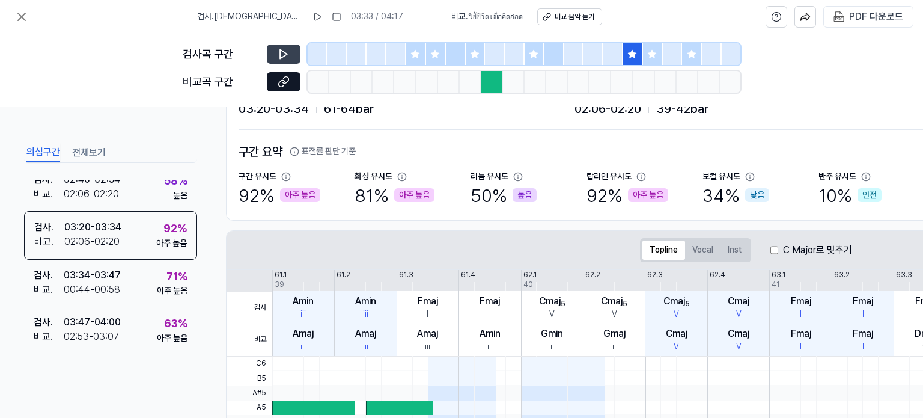
click at [433, 144] on h2 "구간 요약 표절률 판단 기준" at bounding box center [587, 151] width 696 height 19
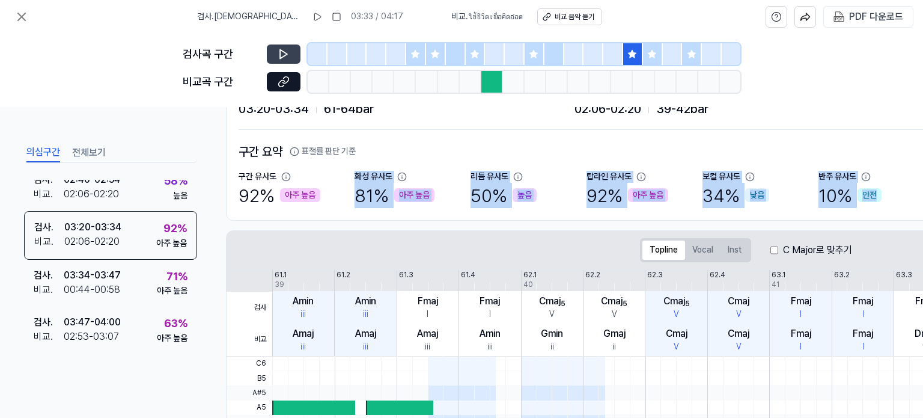
drag, startPoint x: 356, startPoint y: 176, endPoint x: 873, endPoint y: 192, distance: 517.2
click at [873, 192] on div "구간 유사도 92 % 아주 높음 화성 유사도 81 % 아주 높음 리듬 유사도 50 % 높음 탑라인 유사도 92 % 아주 높음 보컬 유사도 34…" at bounding box center [587, 189] width 696 height 37
copy div "화성 유사도 81 % 아주 높음 리듬 유사도 50 % 높음 탑라인 유사도 92 % 아주 높음 보컬 유사도 34 % 낮음 [DEMOGRAPHIC…"
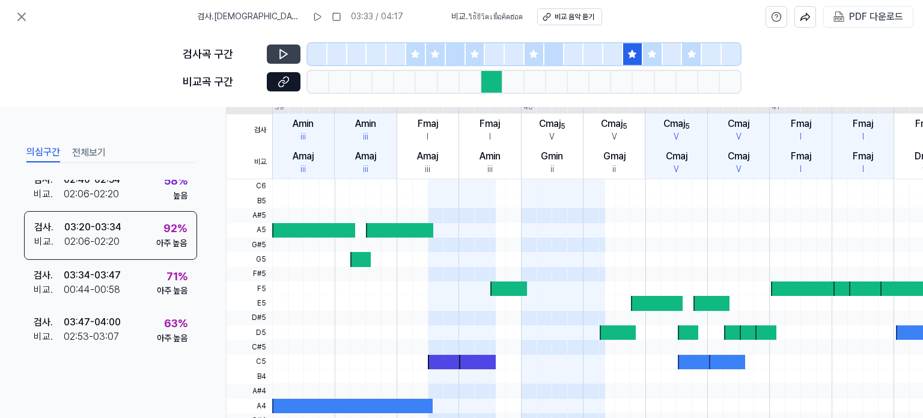
scroll to position [240, 0]
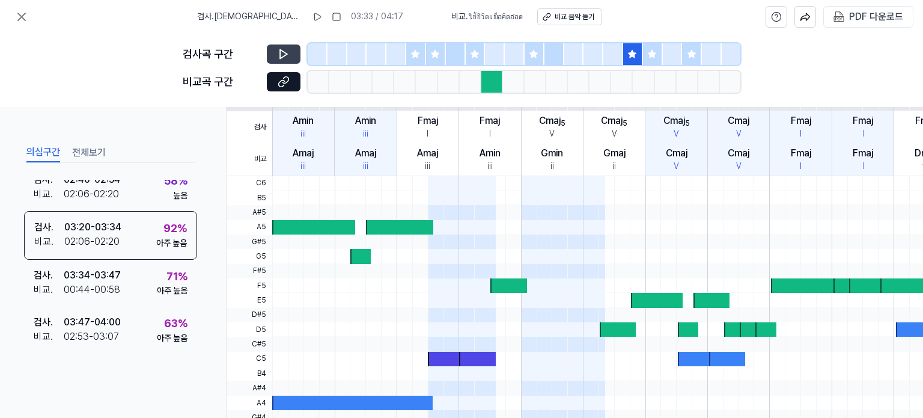
drag, startPoint x: 852, startPoint y: 86, endPoint x: 840, endPoint y: 94, distance: 14.3
click at [852, 86] on div "검사곡 구간 [GEOGRAPHIC_DATA] 구간" at bounding box center [461, 70] width 923 height 73
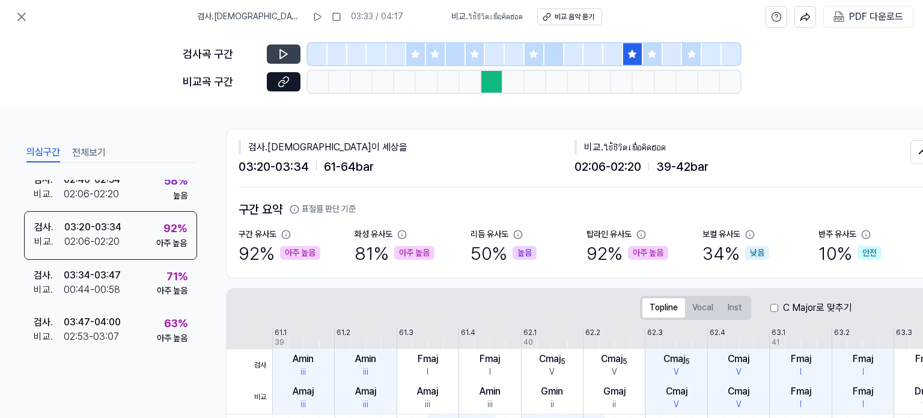
scroll to position [0, 0]
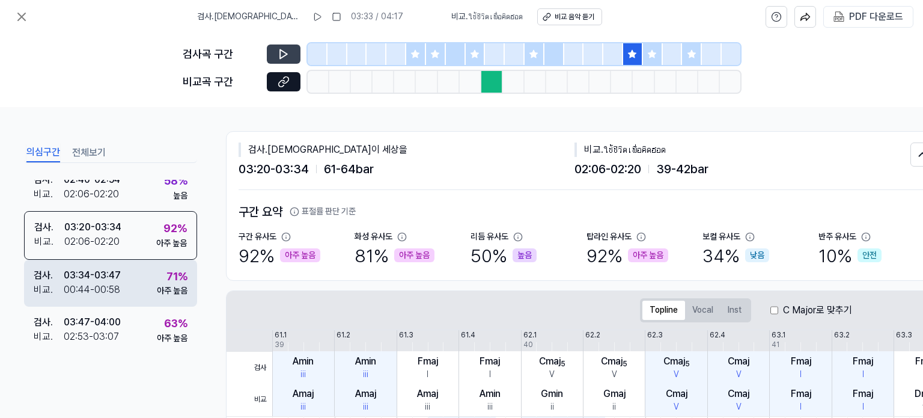
click at [112, 283] on div "00:44 - 00:58" at bounding box center [92, 290] width 57 height 14
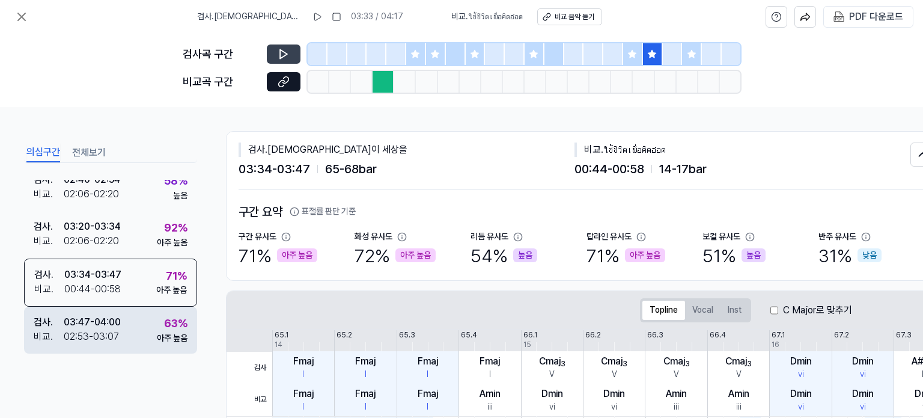
click at [159, 335] on div "아주 높음" at bounding box center [172, 338] width 31 height 12
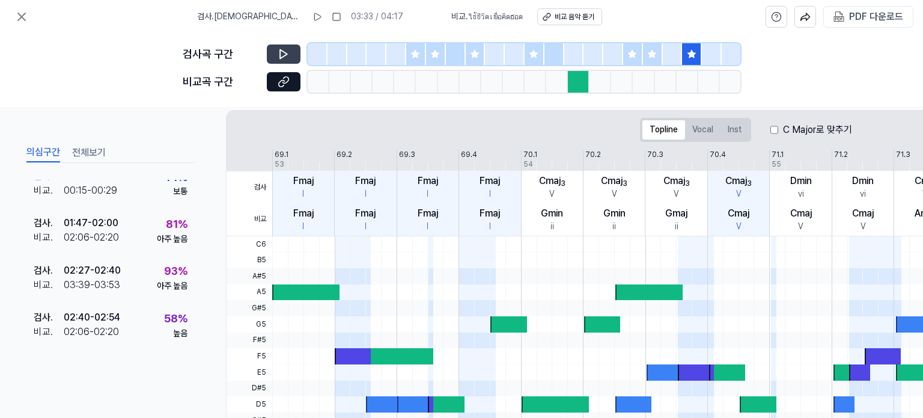
scroll to position [111, 0]
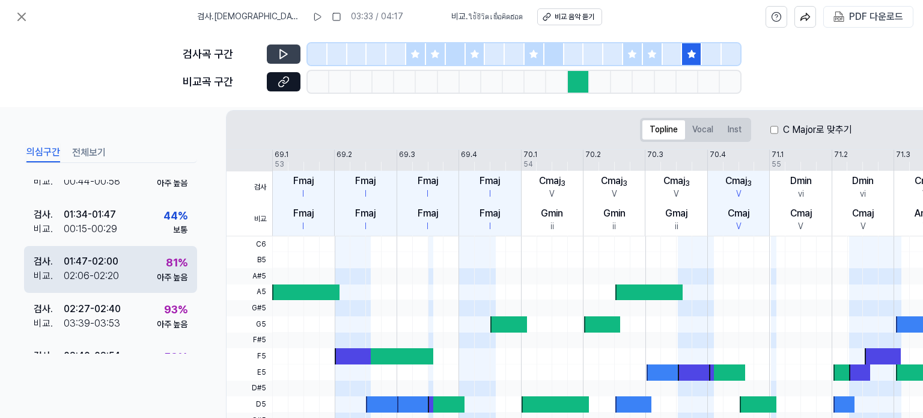
click at [118, 260] on div "01:47 - 02:00" at bounding box center [91, 261] width 55 height 14
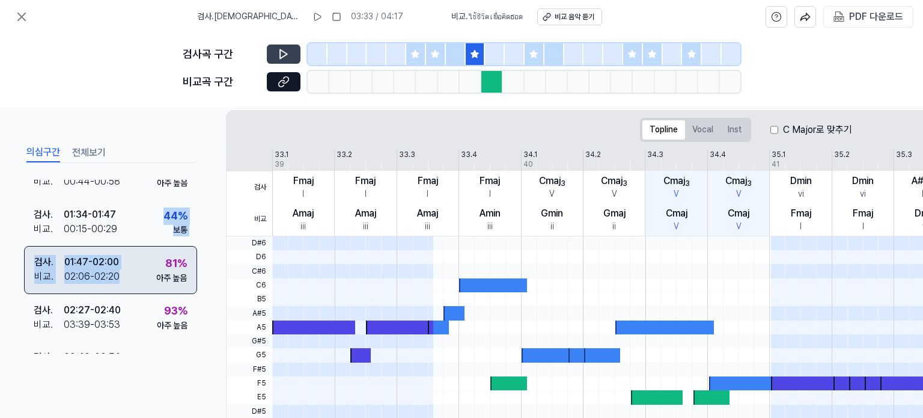
drag, startPoint x: 117, startPoint y: 229, endPoint x: 122, endPoint y: 269, distance: 40.0
click at [122, 269] on div "요약 검사 . 01:07 - 01:20 비교 . 02:06 - 02:20 92 % 아주 높음 검사 . 01:20 - 01:34 비교 . 00:…" at bounding box center [110, 267] width 173 height 174
click at [127, 271] on div "검사 . 01:47 - 02:00 비교 . 02:06 - 02:20 81 % 아주 높음" at bounding box center [110, 270] width 173 height 48
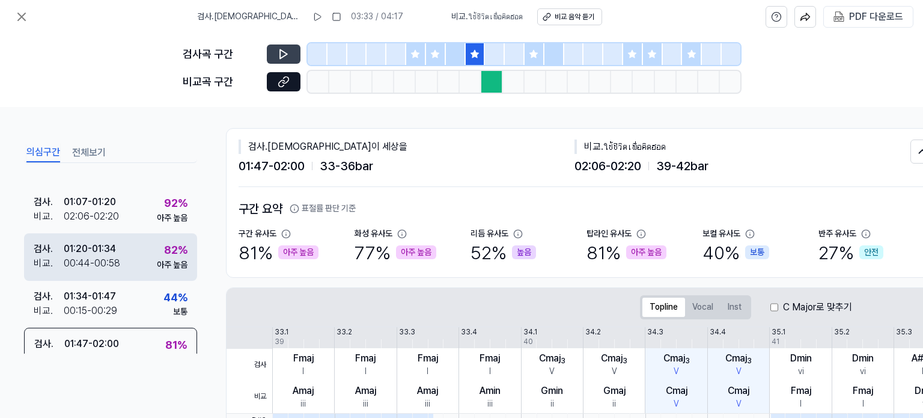
scroll to position [0, 0]
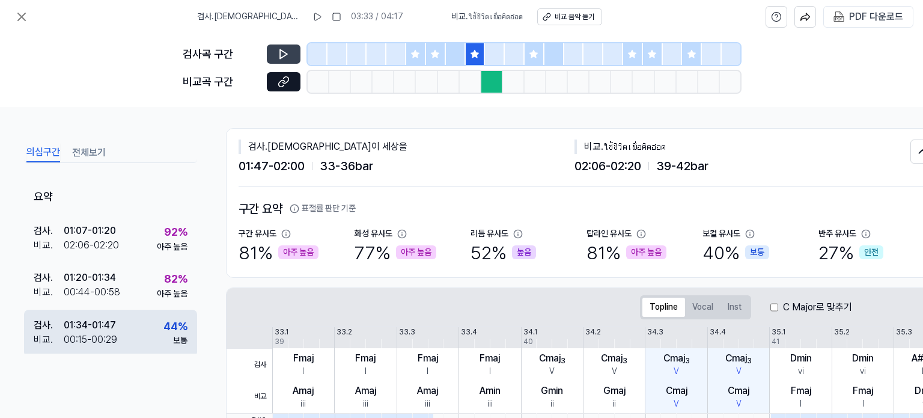
click at [135, 322] on div "검사 . 01:34 - 01:47 비교 . 00:15 - 00:29 44 % 보통" at bounding box center [110, 333] width 173 height 47
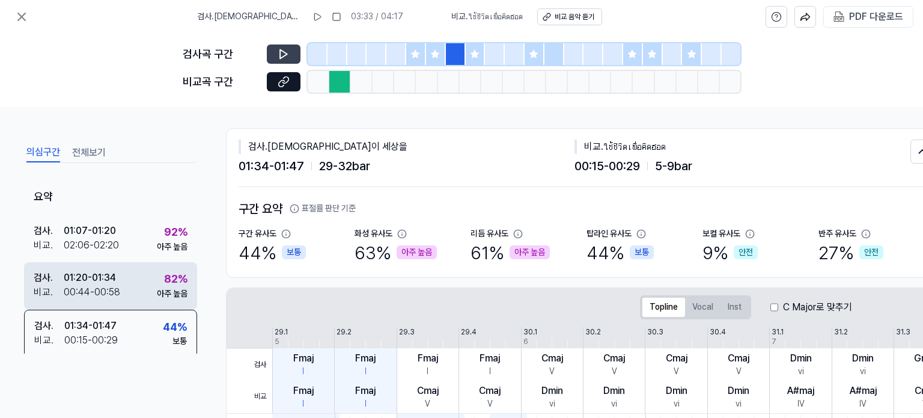
click at [142, 296] on div "검사 . 01:20 - 01:34 비교 . 00:44 - 00:58 82 % 아주 높음" at bounding box center [110, 285] width 173 height 47
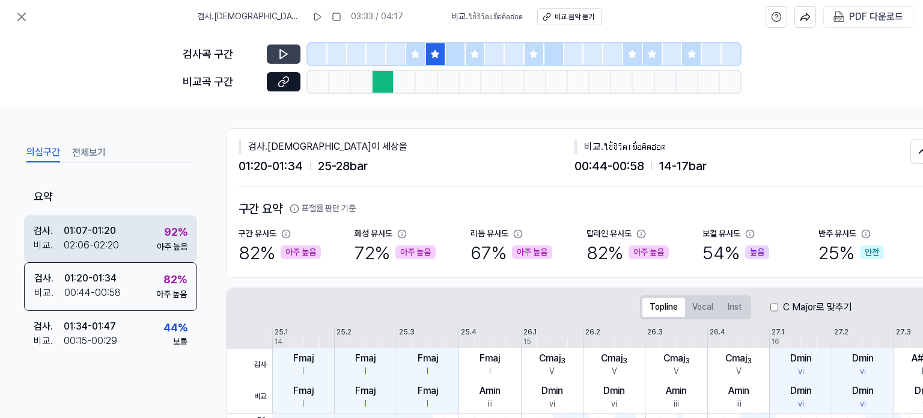
click at [126, 234] on div "검사 . 01:07 - 01:20 비교 . 02:06 - 02:20 92 % 아주 높음" at bounding box center [110, 238] width 173 height 47
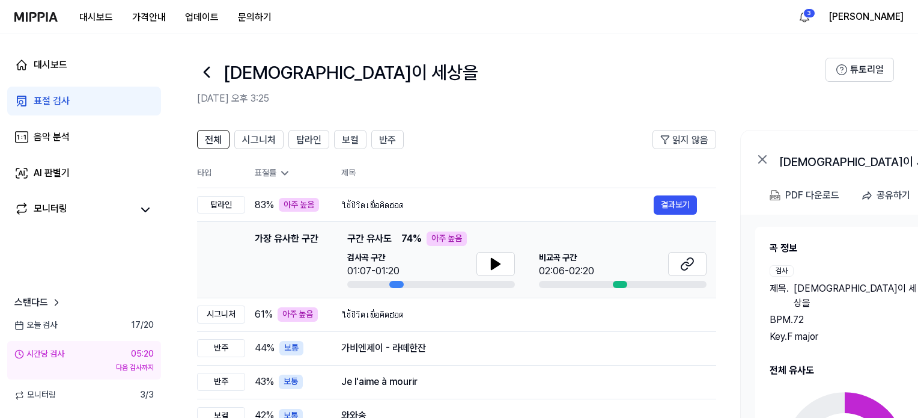
click at [452, 149] on header "전체 시그니처 탑라인 보컬 반주 읽지 않음" at bounding box center [456, 144] width 519 height 29
click at [210, 74] on icon at bounding box center [206, 72] width 19 height 19
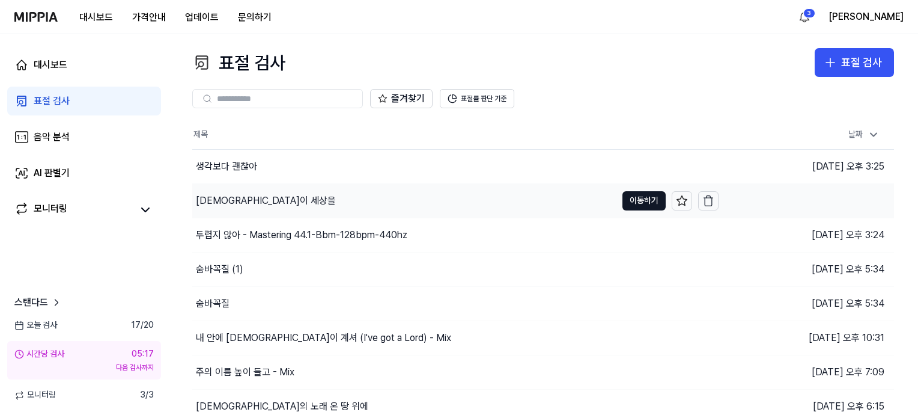
click at [245, 194] on div "[DEMOGRAPHIC_DATA]이 세상을" at bounding box center [266, 201] width 140 height 14
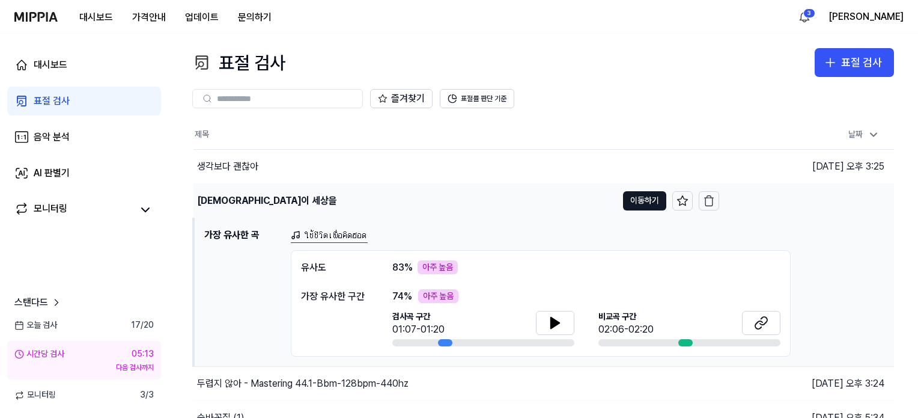
click at [234, 196] on div "[DEMOGRAPHIC_DATA]이 세상을" at bounding box center [267, 201] width 140 height 14
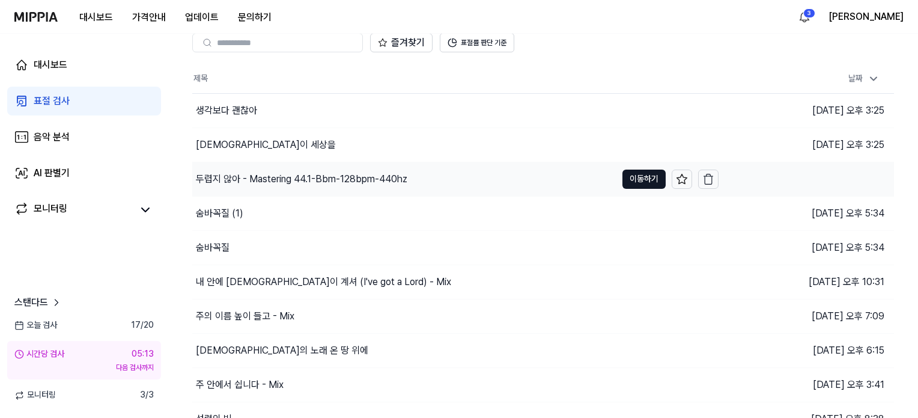
scroll to position [60, 0]
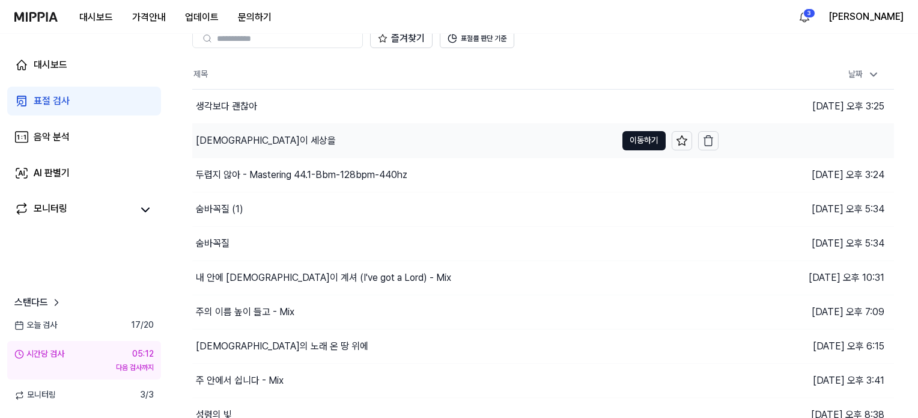
click at [255, 124] on div "[DEMOGRAPHIC_DATA]이 세상을" at bounding box center [404, 141] width 424 height 34
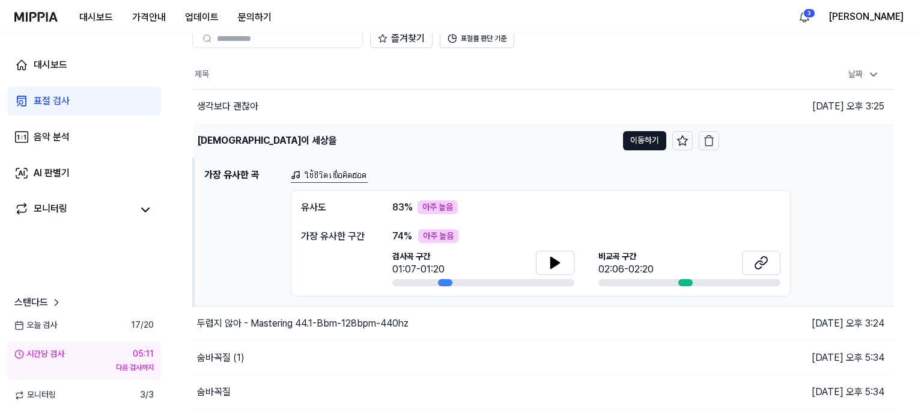
click at [254, 124] on div "[DEMOGRAPHIC_DATA]이 세상을" at bounding box center [406, 141] width 424 height 34
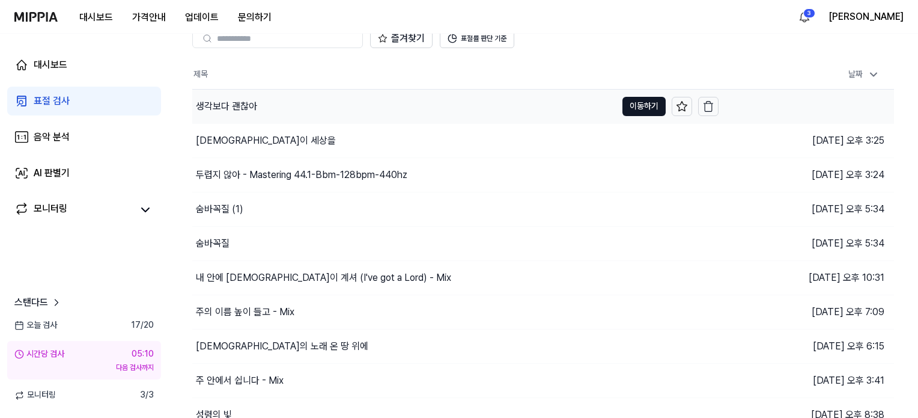
click at [269, 110] on div "생각보다 괜찮아" at bounding box center [404, 107] width 424 height 34
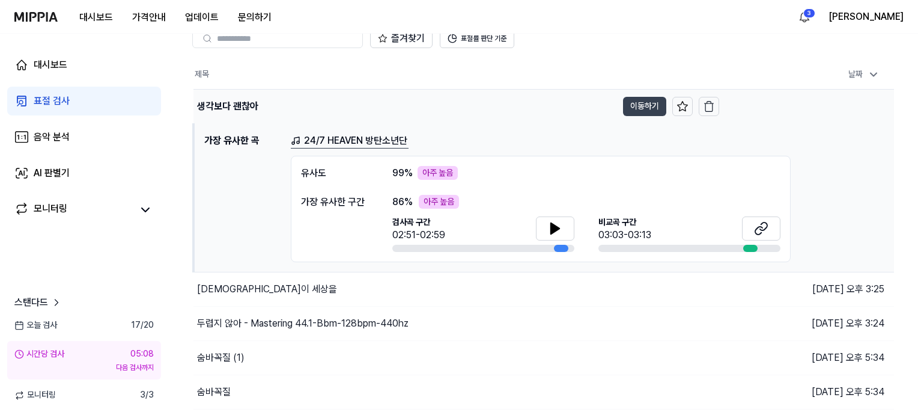
click at [631, 106] on button "이동하기" at bounding box center [644, 106] width 43 height 19
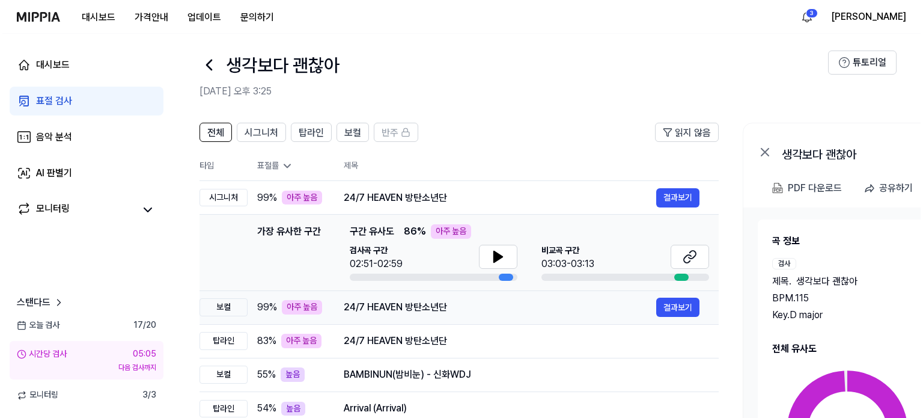
scroll to position [0, 0]
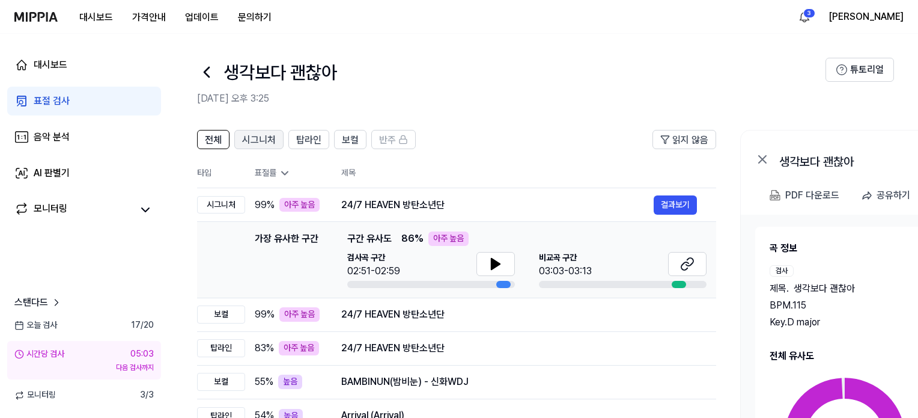
click at [257, 136] on span "시그니처" at bounding box center [259, 140] width 34 height 14
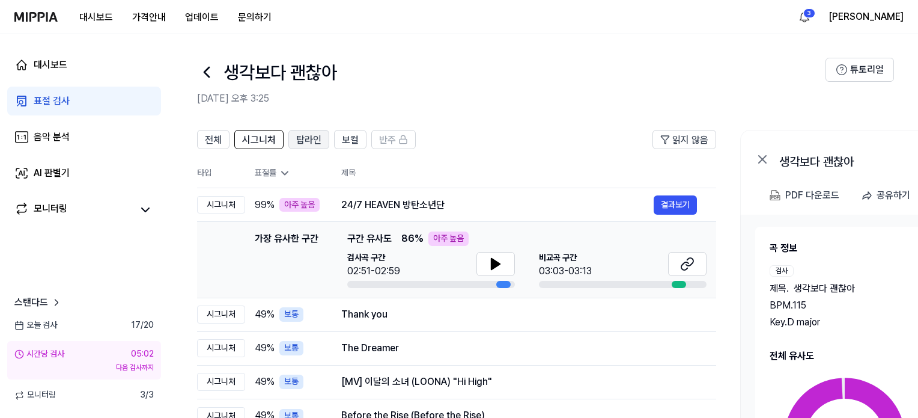
click at [292, 137] on button "탑라인" at bounding box center [309, 139] width 41 height 19
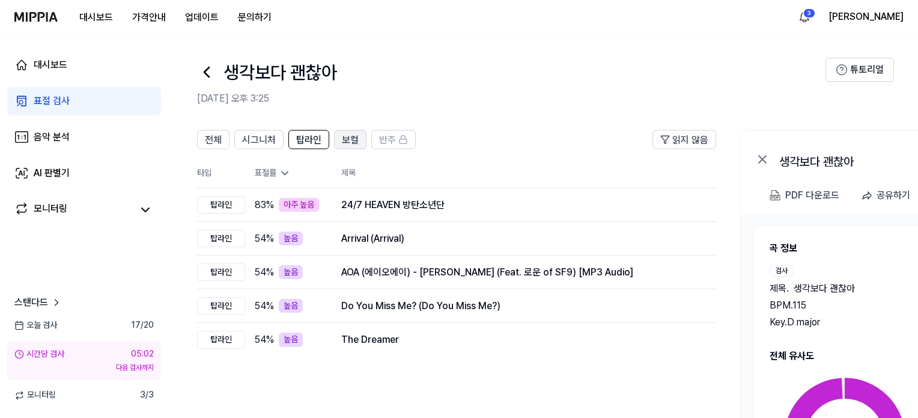
click at [350, 136] on span "보컬" at bounding box center [350, 140] width 17 height 14
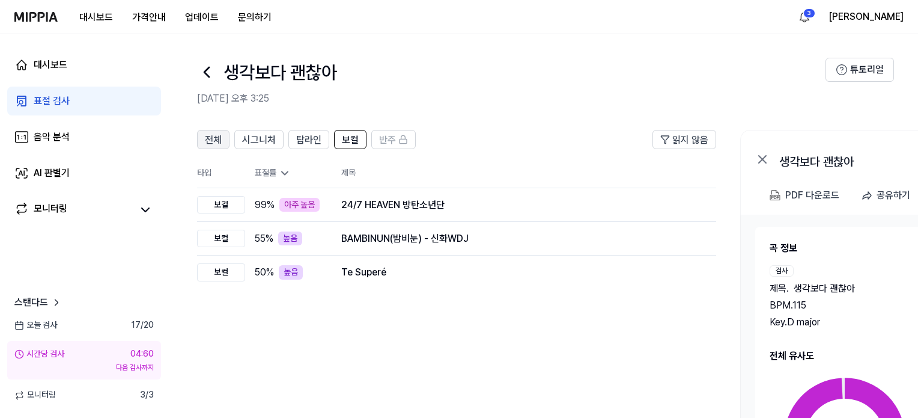
click at [212, 139] on span "전체" at bounding box center [213, 140] width 17 height 14
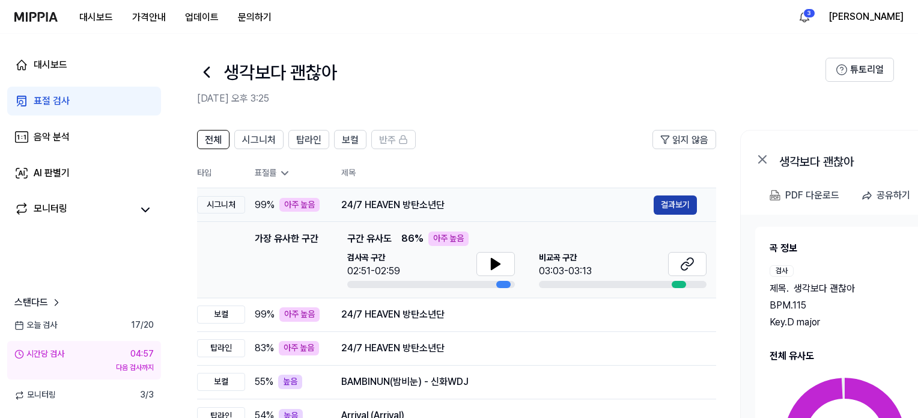
click at [677, 201] on button "결과보기" at bounding box center [675, 204] width 43 height 19
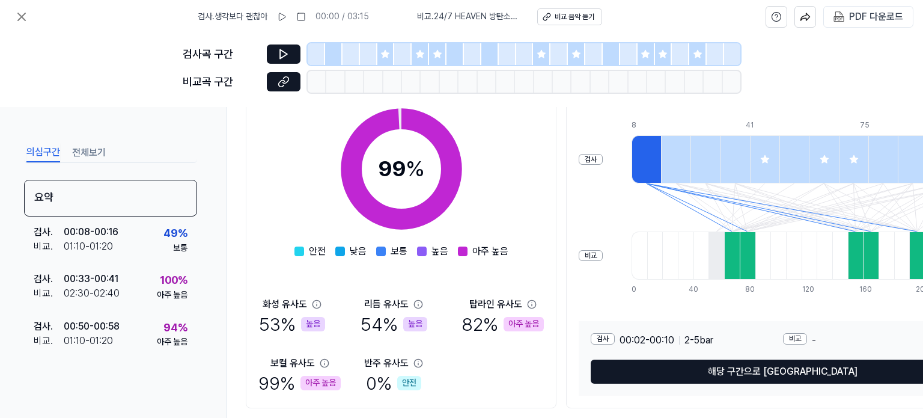
scroll to position [224, 0]
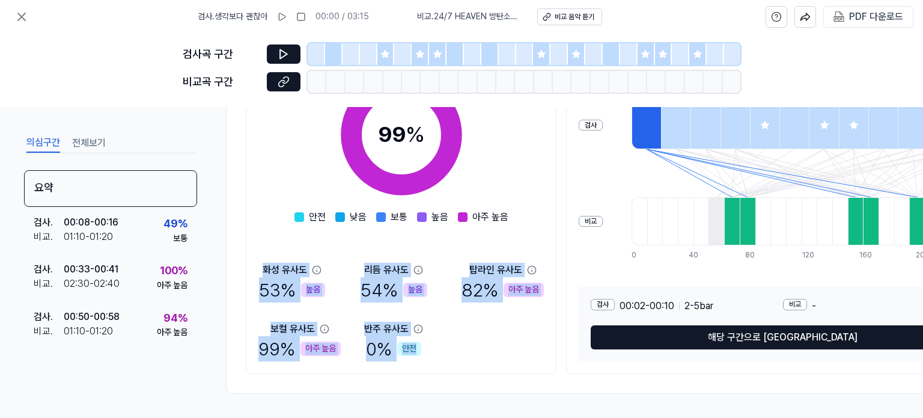
drag, startPoint x: 260, startPoint y: 261, endPoint x: 415, endPoint y: 345, distance: 176.2
click at [415, 345] on div "화성 유사도 53 % 높음 리듬 유사도 54 % 높음 탑라인 유사도 82 % 아주 높음 보컬 유사도 99 % 아주 높음 반주 유사도 0 % 안전" at bounding box center [401, 312] width 286 height 99
copy div "화성 유사도 53 % 높음 리듬 유사도 54 % 높음 탑라인 유사도 82 % 아주 높음 보컬 유사도 99 % 아주 높음 반주 유사도 0 % 안전"
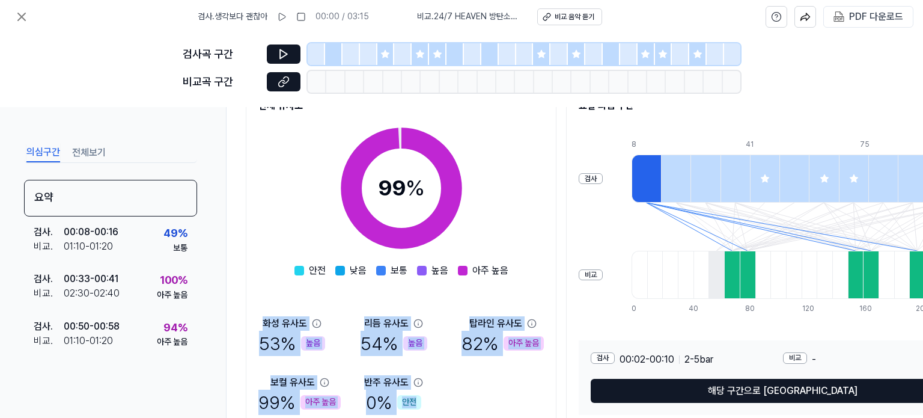
scroll to position [163, 0]
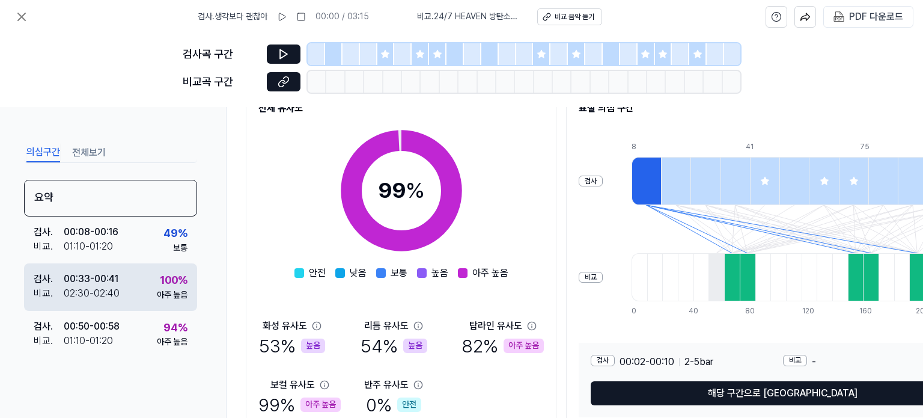
click at [130, 281] on div "검사 . 00:33 - 00:41 비교 . 02:30 - 02:40 100 % 아주 높음" at bounding box center [110, 286] width 173 height 47
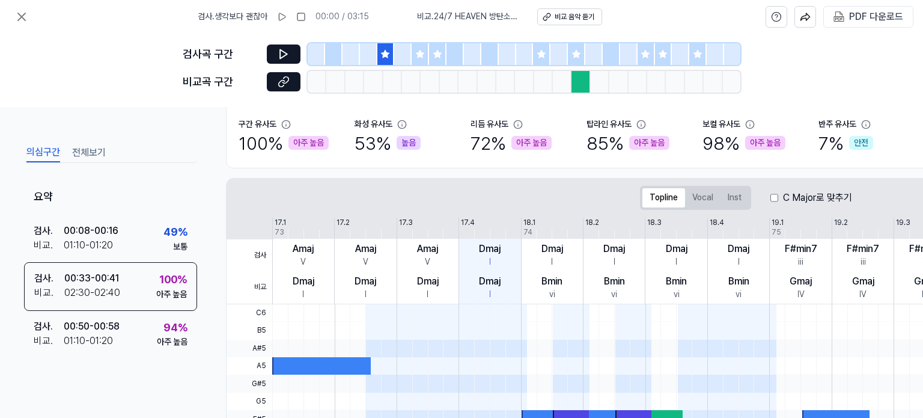
scroll to position [0, 0]
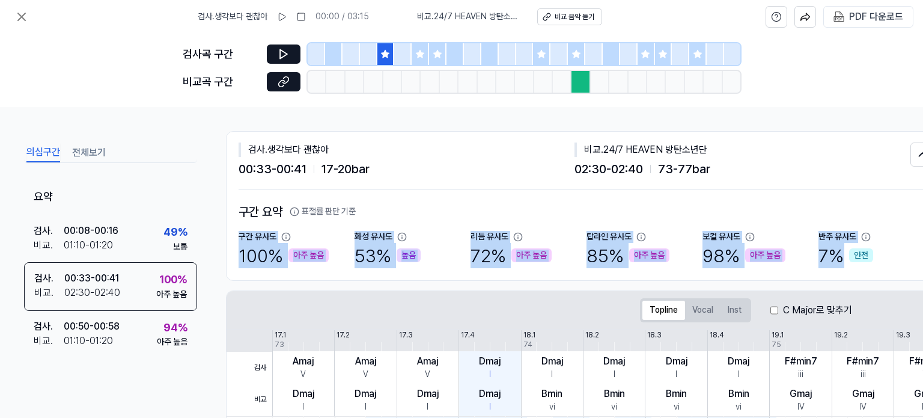
drag, startPoint x: 236, startPoint y: 238, endPoint x: 878, endPoint y: 255, distance: 642.2
click at [878, 255] on div "검사 . 생각보다 괜찮아 00:33 - 00:41 17 - 20 bar 비교 . 24/7 HEAVEN 방탄소년단 02:30 - 02:40 73…" at bounding box center [587, 206] width 720 height 148
copy div "구간 유사도 100 % 아주 높음 화성 유사도 53 % 높음 리듬 유사도 72 % 아주 높음 탑라인 유사도 85 % 아주 높음 보컬 유사도 9…"
click at [570, 258] on div "리듬 유사도 72 % 아주 높음" at bounding box center [529, 249] width 116 height 37
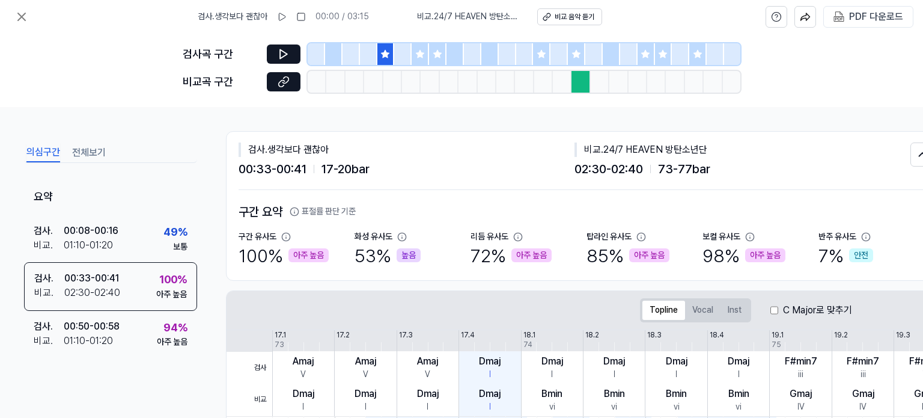
click at [781, 171] on div "02:30 - 02:40 73 - 77 bar" at bounding box center [743, 168] width 336 height 19
click at [290, 58] on button at bounding box center [284, 53] width 34 height 19
click at [293, 82] on button at bounding box center [284, 81] width 34 height 19
click at [286, 57] on icon at bounding box center [284, 54] width 12 height 12
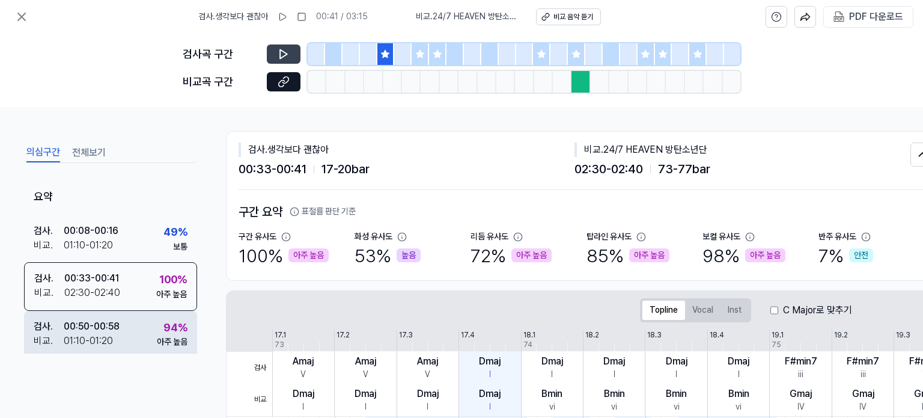
click at [162, 336] on div "아주 높음" at bounding box center [172, 342] width 31 height 12
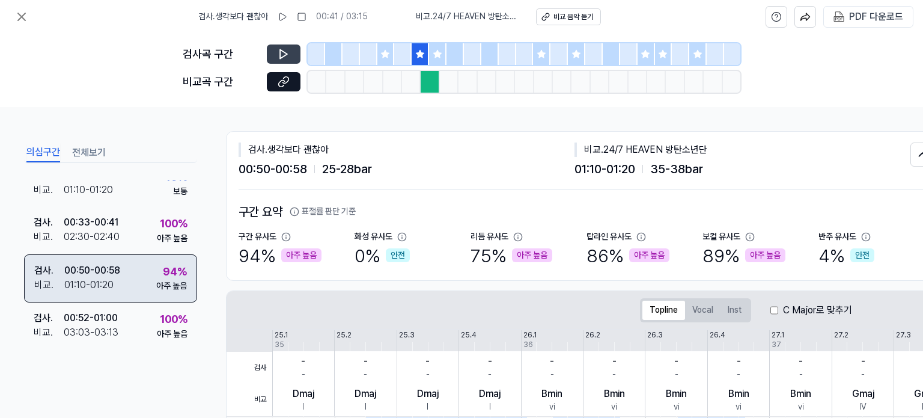
scroll to position [60, 0]
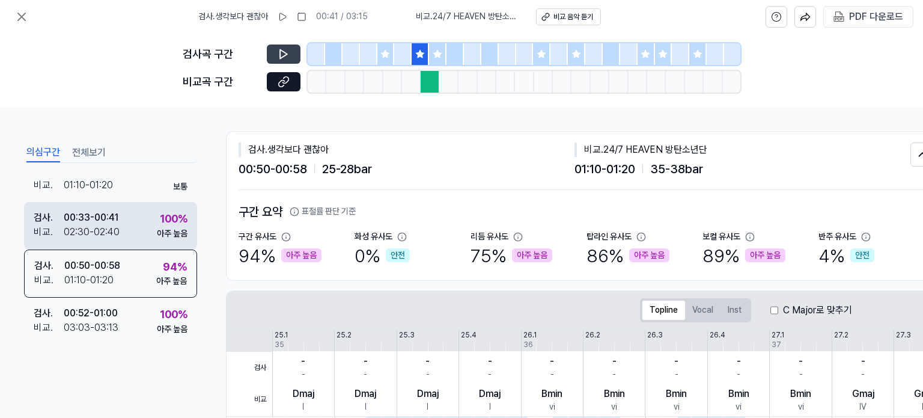
click at [134, 228] on div "검사 . 00:33 - 00:41 비교 . 02:30 - 02:40 100 % 아주 높음" at bounding box center [110, 225] width 173 height 47
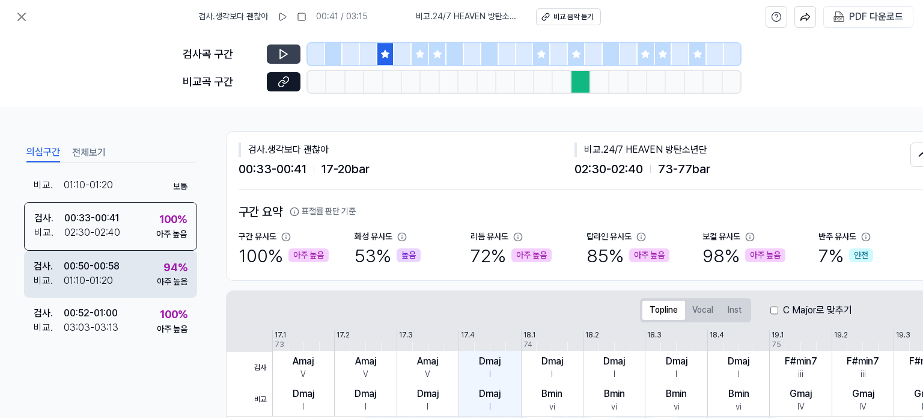
click at [136, 264] on div "검사 . 00:50 - 00:58 비교 . 01:10 - 01:20 94 % 아주 높음" at bounding box center [110, 274] width 173 height 47
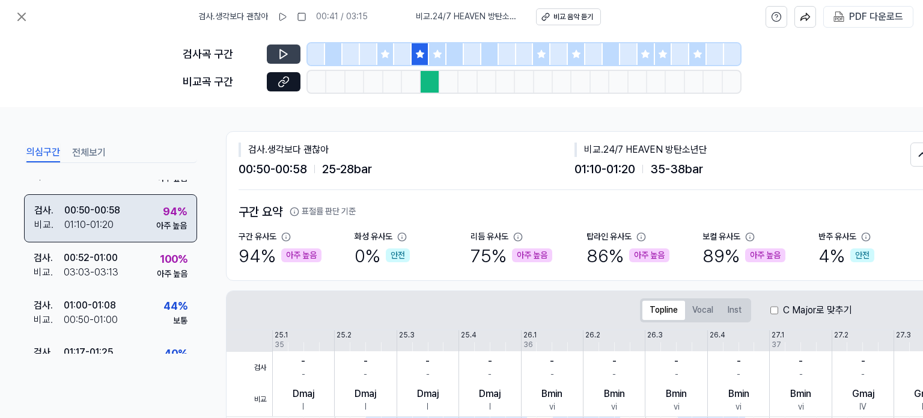
scroll to position [120, 0]
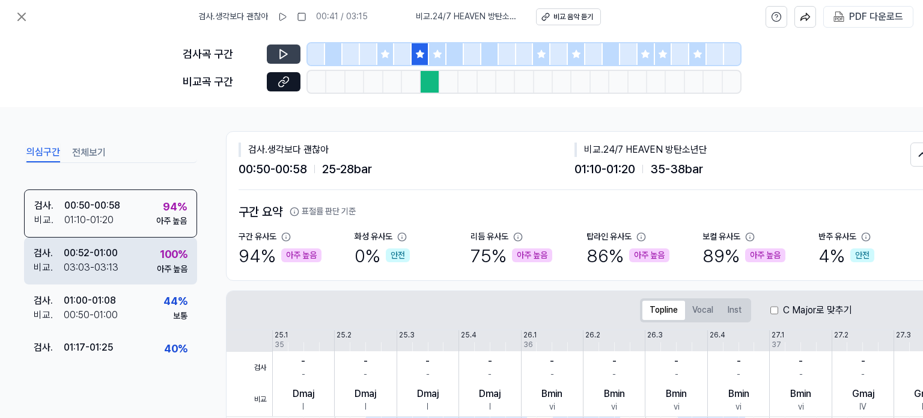
click at [139, 239] on div "검사 . 00:52 - 01:00 비교 . 03:03 - 03:13 100 % 아주 높음" at bounding box center [110, 260] width 173 height 47
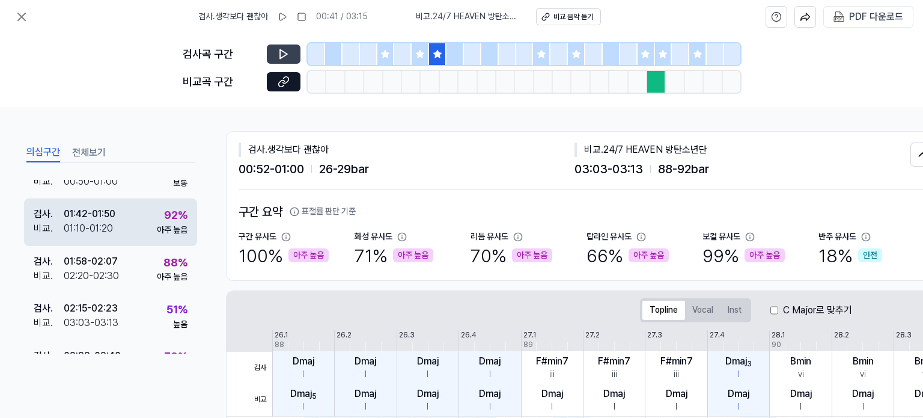
click at [133, 214] on div "검사 . 01:42 - 01:50 비교 . 01:10 - 01:20 92 % 아주 높음" at bounding box center [110, 221] width 173 height 47
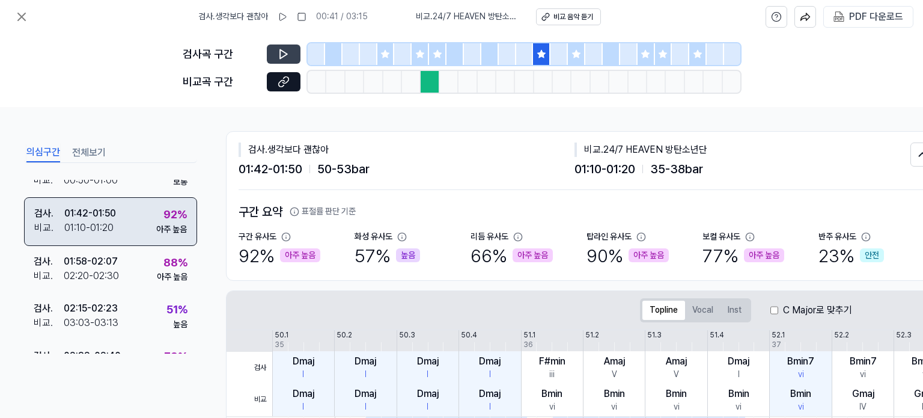
scroll to position [299, 0]
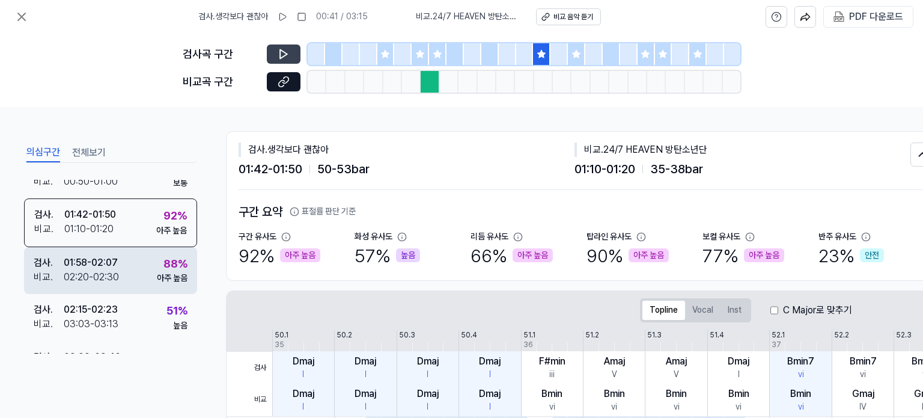
click at [130, 273] on div "검사 . 01:58 - 02:07 비교 . 02:20 - 02:30 88 % 아주 높음" at bounding box center [110, 270] width 173 height 47
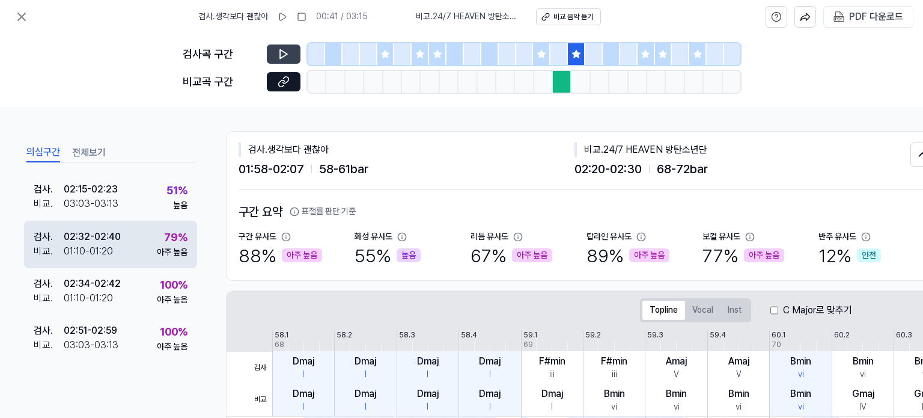
click at [131, 228] on div "검사 . 02:32 - 02:40 비교 . 01:10 - 01:20 79 % 아주 높음" at bounding box center [110, 244] width 173 height 47
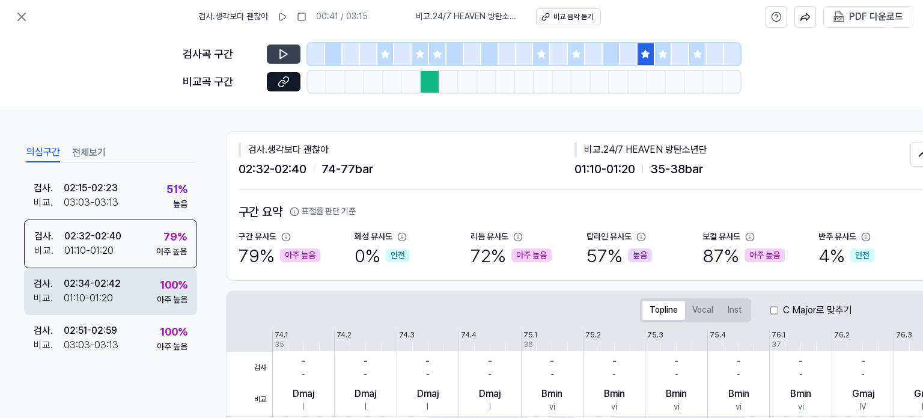
scroll to position [418, 0]
click at [128, 283] on div "검사 . 02:34 - 02:42 비교 . 01:10 - 01:20 100 % 아주 높음" at bounding box center [110, 292] width 173 height 47
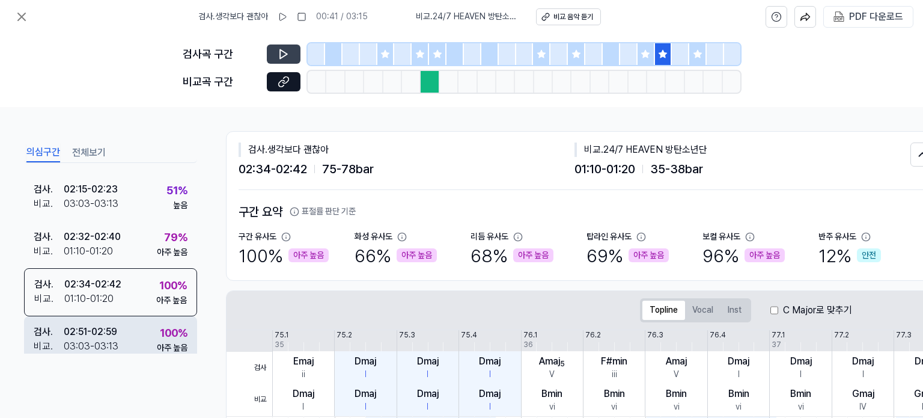
click at [127, 328] on div "검사 . 02:51 - 02:59 비교 . 03:03 - 03:13 100 % 아주 높음" at bounding box center [110, 339] width 173 height 47
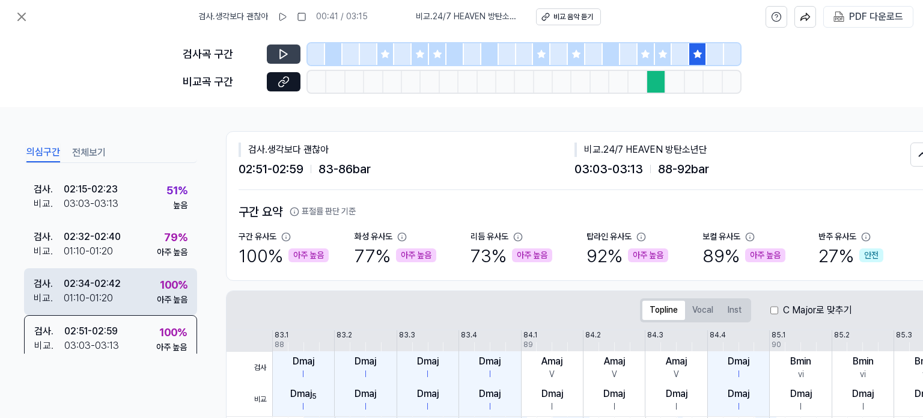
click at [122, 288] on div "검사 . 02:34 - 02:42 비교 . 01:10 - 01:20 100 % 아주 높음" at bounding box center [110, 291] width 173 height 47
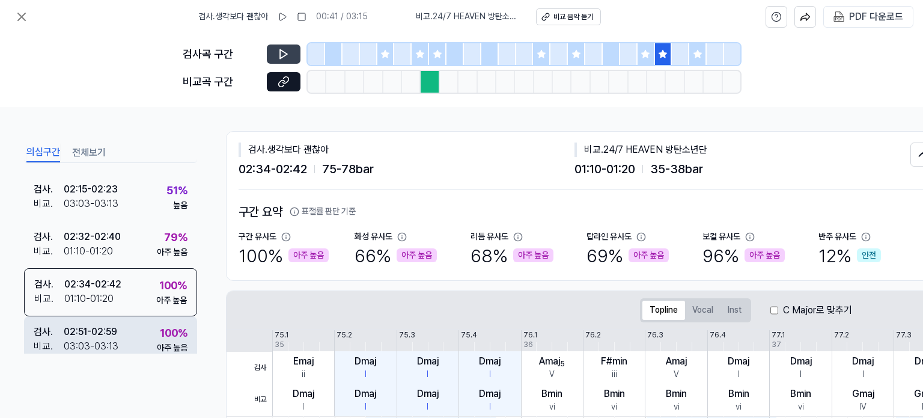
click at [105, 331] on div "02:51 - 02:59" at bounding box center [90, 332] width 53 height 14
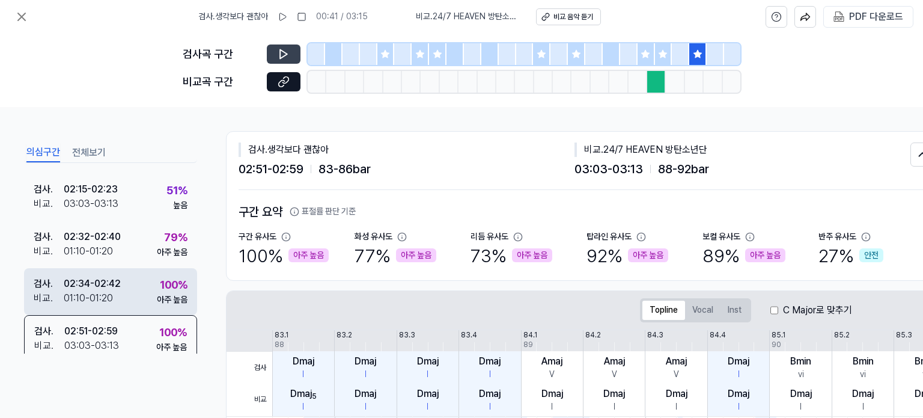
click at [114, 298] on div "[DEMOGRAPHIC_DATA] . 01:10 - 01:20" at bounding box center [77, 298] width 87 height 14
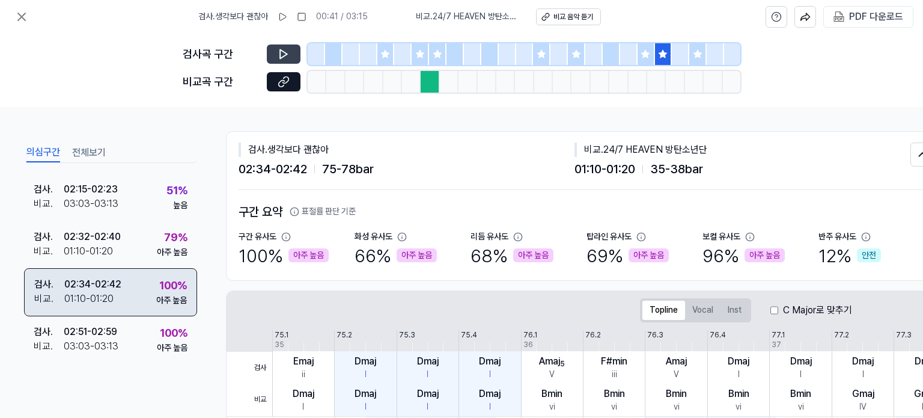
click at [119, 314] on div "검사 . 02:34 - 02:42 비교 . 01:10 - 01:20 100 % 아주 높음" at bounding box center [110, 292] width 173 height 48
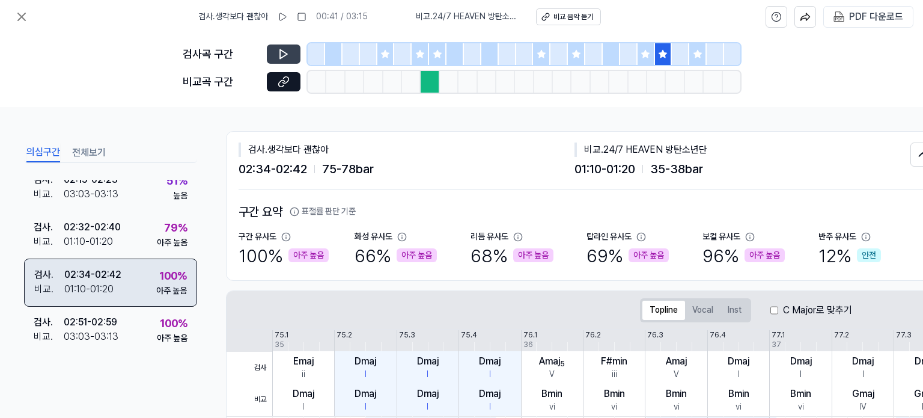
scroll to position [433, 0]
click at [137, 273] on div "검사 . 02:34 - 02:42 비교 . 01:10 - 01:20 100 % 아주 높음" at bounding box center [110, 282] width 173 height 48
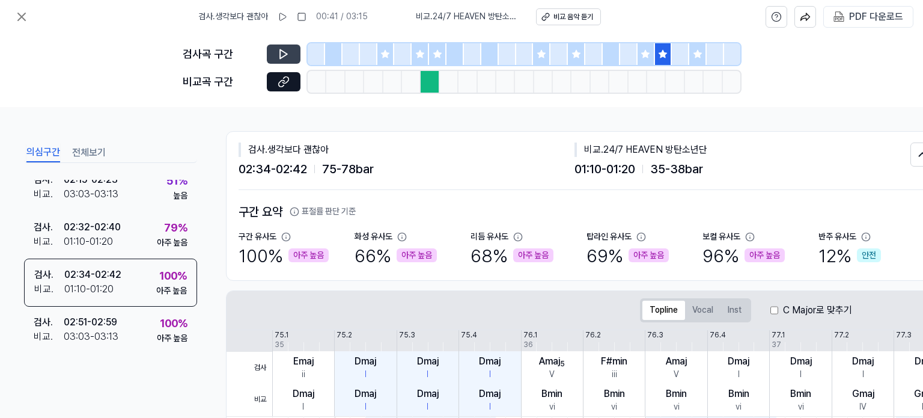
click at [289, 53] on icon at bounding box center [284, 54] width 12 height 12
click at [281, 81] on icon at bounding box center [284, 82] width 12 height 12
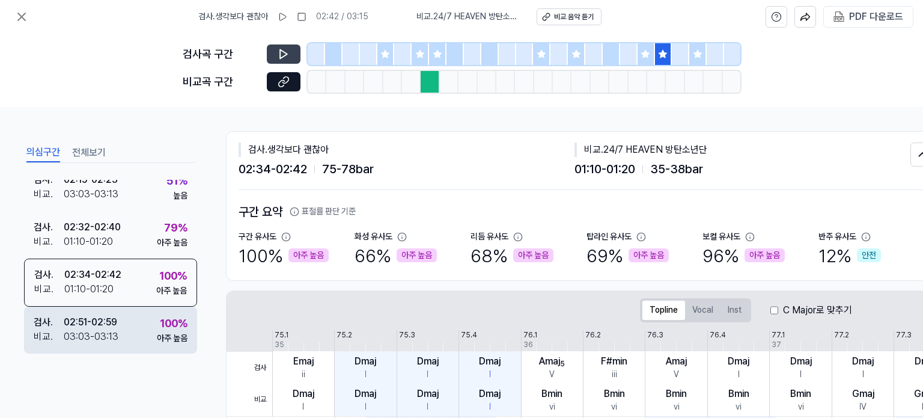
click at [81, 321] on div "02:51 - 02:59" at bounding box center [90, 322] width 53 height 14
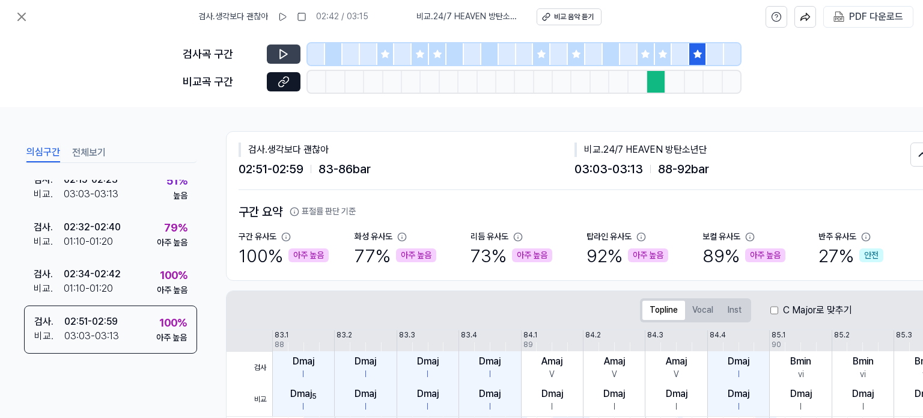
click at [293, 52] on button at bounding box center [284, 53] width 34 height 19
click at [287, 85] on icon at bounding box center [284, 82] width 12 height 12
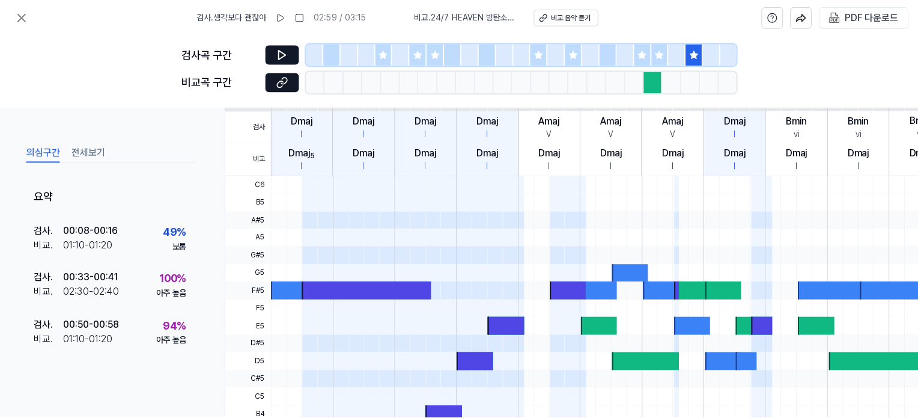
scroll to position [0, 0]
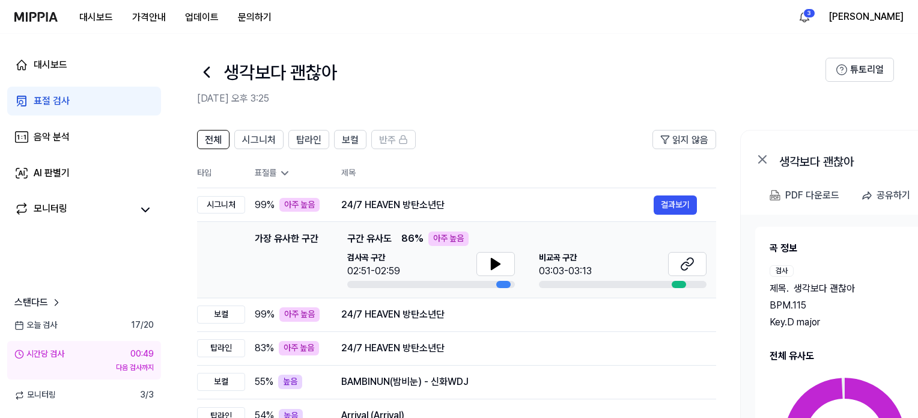
click at [209, 67] on icon at bounding box center [206, 72] width 5 height 10
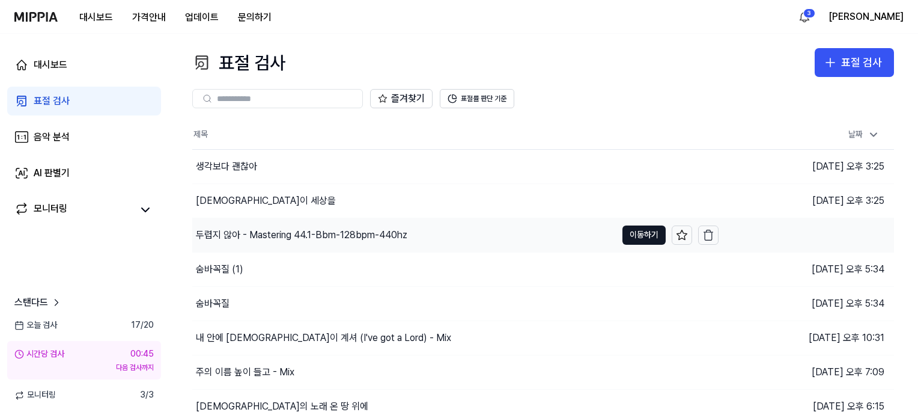
click at [198, 237] on div "두렵지 않아 - Mastering 44.1-Bbm-128bpm-440hz" at bounding box center [302, 235] width 212 height 14
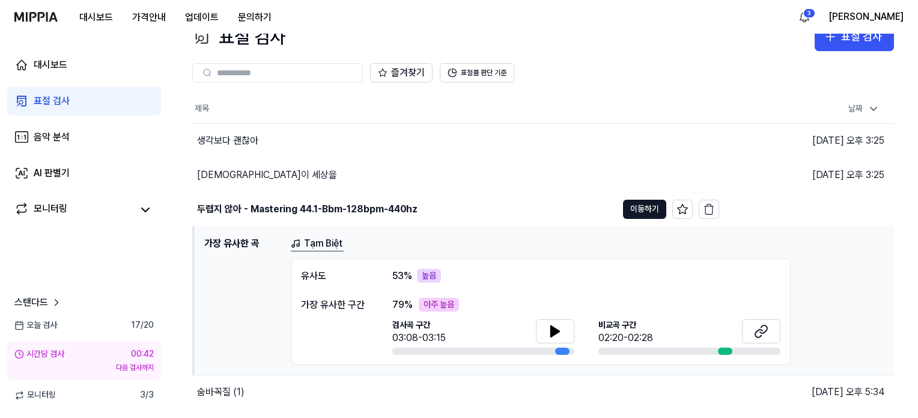
scroll to position [60, 0]
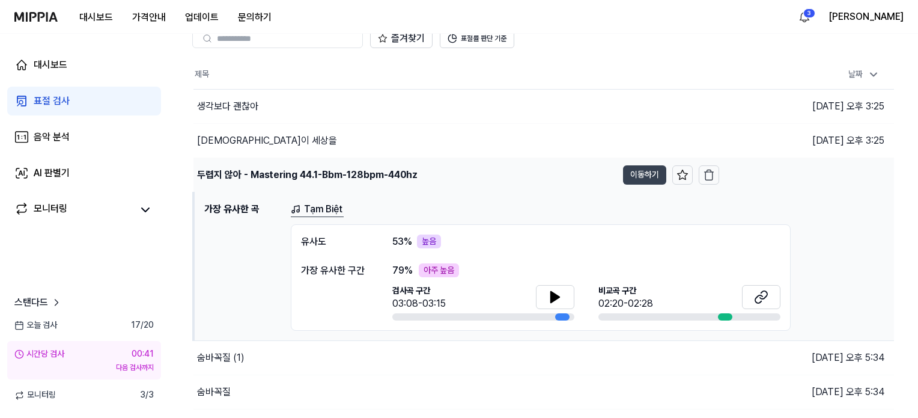
click at [653, 173] on button "이동하기" at bounding box center [644, 174] width 43 height 19
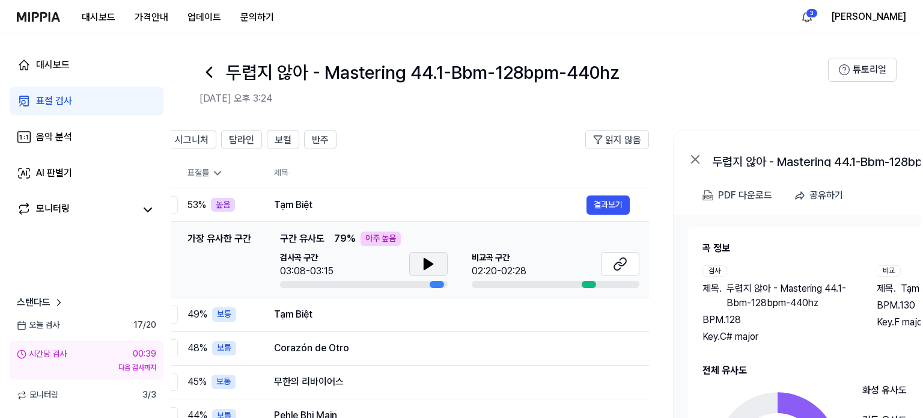
scroll to position [0, 14]
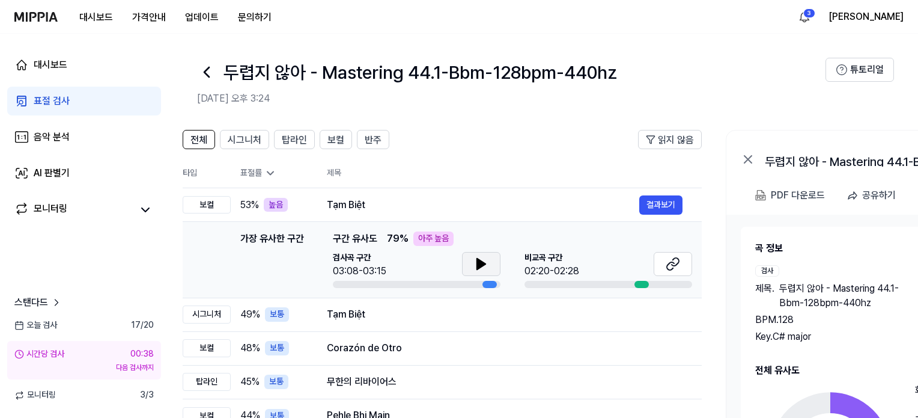
drag, startPoint x: 484, startPoint y: 265, endPoint x: 469, endPoint y: 259, distance: 16.2
click at [469, 259] on button at bounding box center [481, 264] width 38 height 24
click at [654, 206] on button "결과보기" at bounding box center [661, 204] width 43 height 19
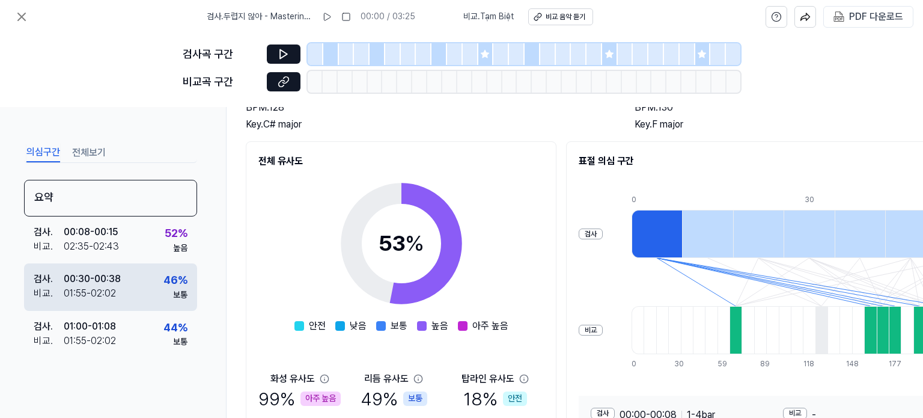
scroll to position [0, 0]
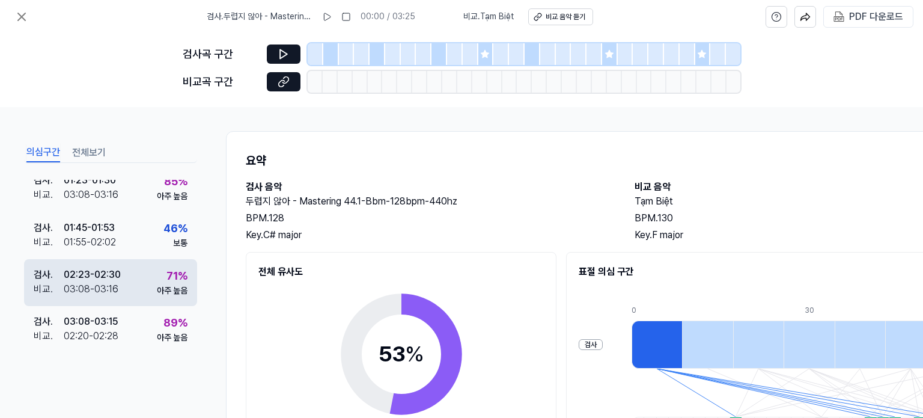
drag, startPoint x: 104, startPoint y: 319, endPoint x: 156, endPoint y: 298, distance: 56.4
click at [104, 318] on div "03:08 - 03:15" at bounding box center [91, 321] width 54 height 14
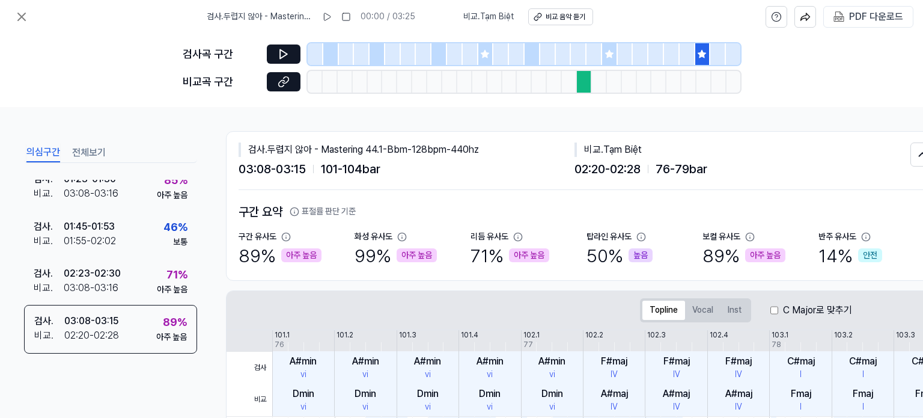
scroll to position [196, 0]
click at [279, 50] on icon at bounding box center [284, 54] width 12 height 12
click at [279, 86] on icon at bounding box center [282, 83] width 6 height 7
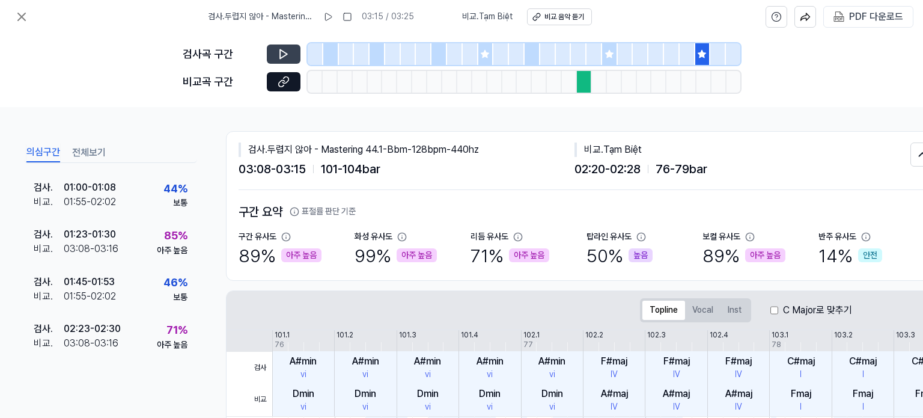
scroll to position [136, 0]
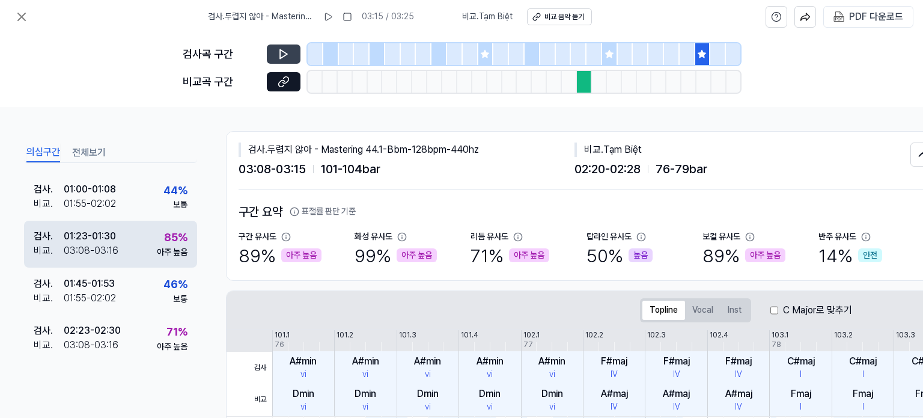
click at [144, 262] on div "검사 . 01:23 - 01:30 비교 . 03:08 - 03:16 85 % 아주 높음" at bounding box center [110, 244] width 173 height 47
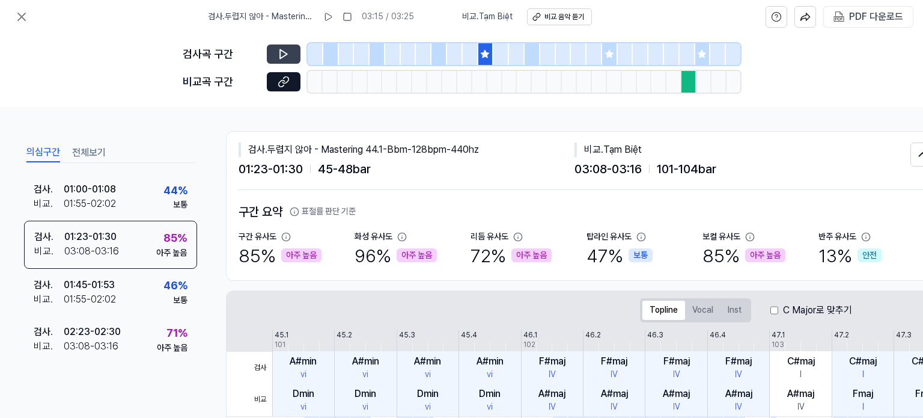
click at [281, 50] on button at bounding box center [284, 53] width 34 height 19
click at [284, 78] on icon at bounding box center [286, 79] width 6 height 7
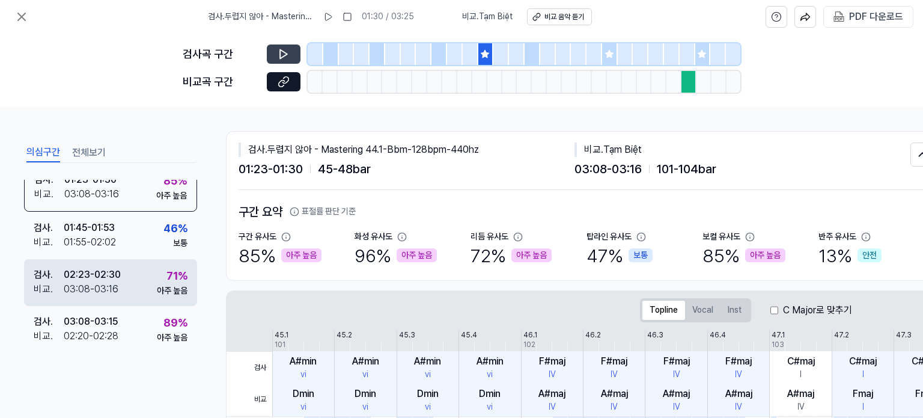
click at [127, 282] on div "검사 . 02:23 - 02:30 비교 . 03:08 - 03:16 71 % 아주 높음" at bounding box center [110, 282] width 173 height 47
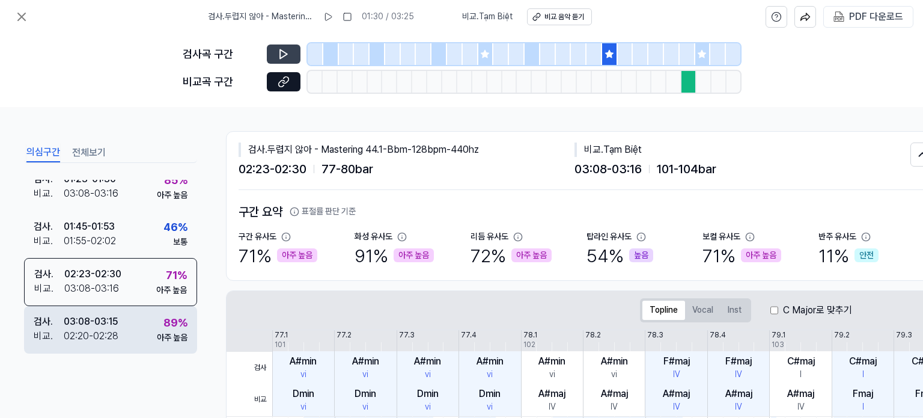
click at [125, 317] on div "검사 . 03:08 - 03:15 비교 . 02:20 - 02:28 89 % 아주 높음" at bounding box center [110, 329] width 173 height 47
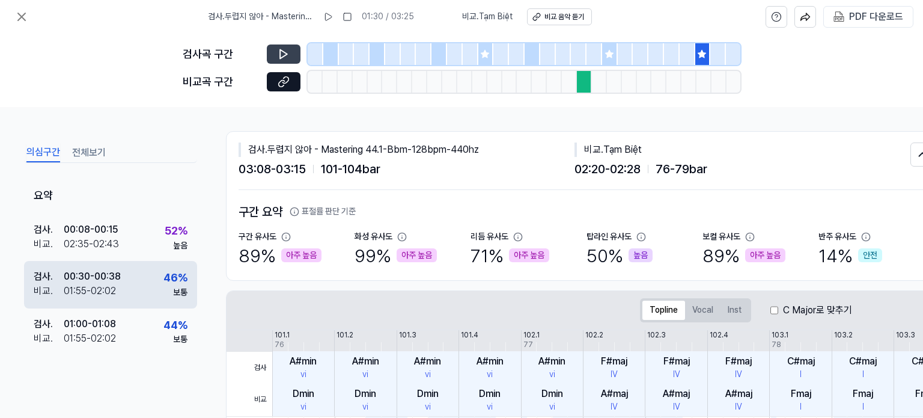
scroll to position [0, 0]
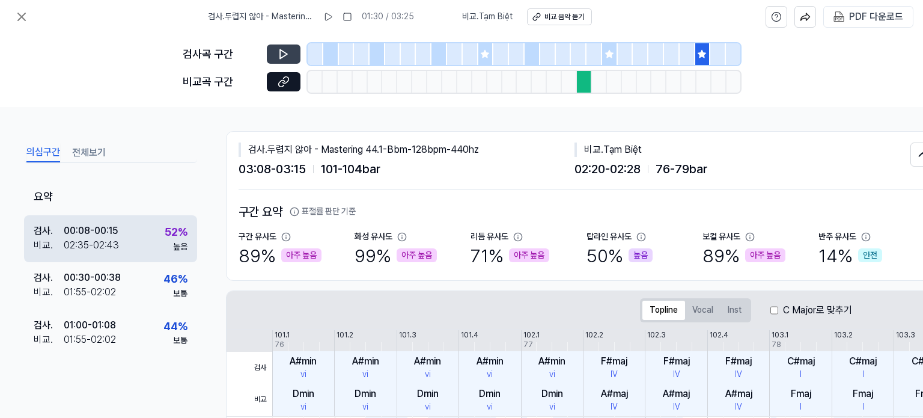
click at [123, 233] on div "검사 . 00:08 - 00:15 비교 . 02:35 - 02:43 52 % 높음" at bounding box center [110, 238] width 173 height 47
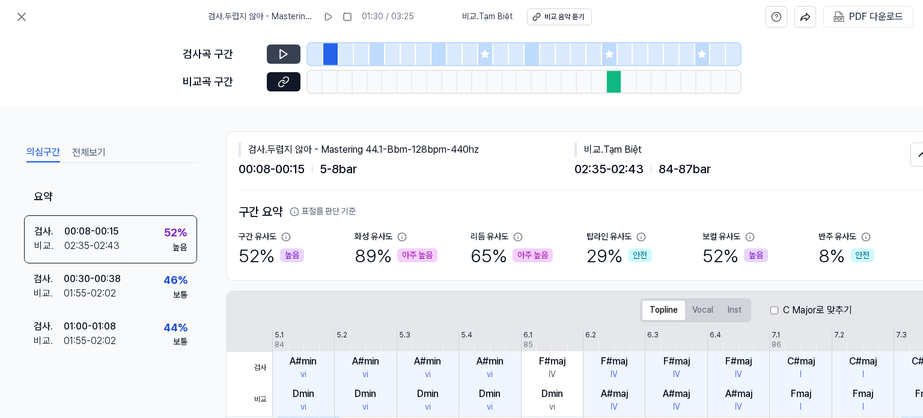
click at [293, 52] on button at bounding box center [284, 53] width 34 height 19
click at [285, 85] on icon at bounding box center [284, 82] width 12 height 12
click at [281, 57] on icon at bounding box center [284, 54] width 12 height 12
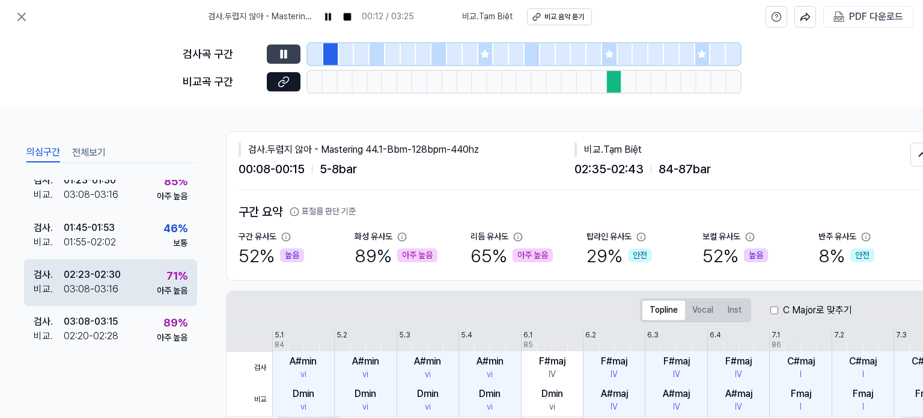
click at [113, 269] on div "02:23 - 02:30" at bounding box center [92, 274] width 57 height 14
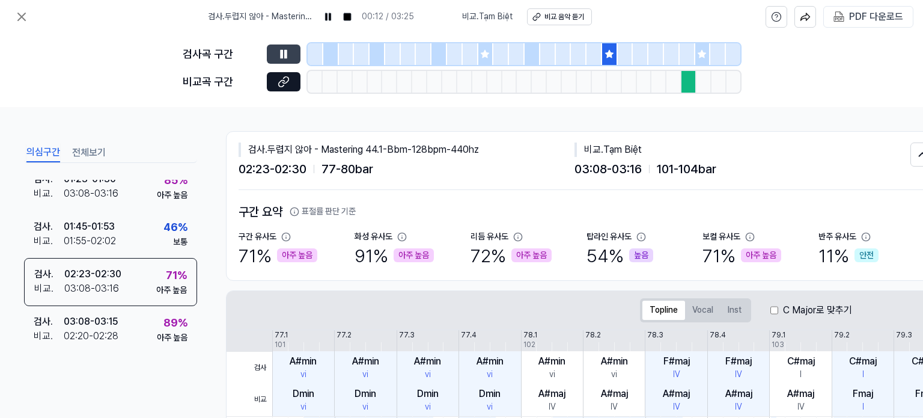
scroll to position [196, 0]
click at [284, 54] on icon at bounding box center [284, 54] width 12 height 12
click at [292, 44] on button at bounding box center [284, 53] width 34 height 19
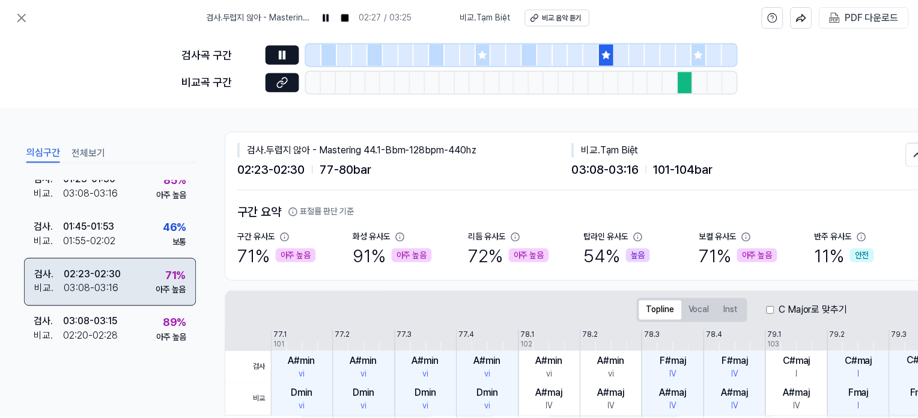
scroll to position [197, 0]
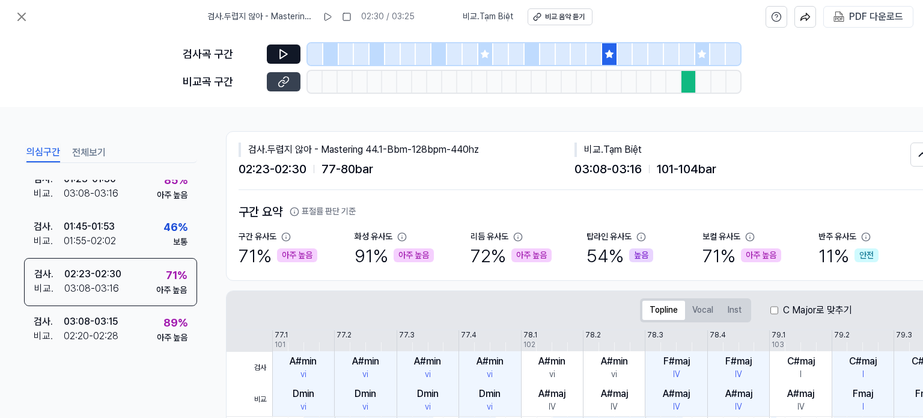
click at [284, 79] on icon at bounding box center [284, 82] width 12 height 12
click at [799, 110] on div "의심구간 전체보기 요약 검사 . 00:08 - 00:15 비교 . 02:35 - 02:43 52 % 높음 검사 . 00:30 - 00:38 비…" at bounding box center [461, 262] width 923 height 311
click at [127, 64] on div "검사곡 구간 [GEOGRAPHIC_DATA] 구간" at bounding box center [461, 70] width 923 height 73
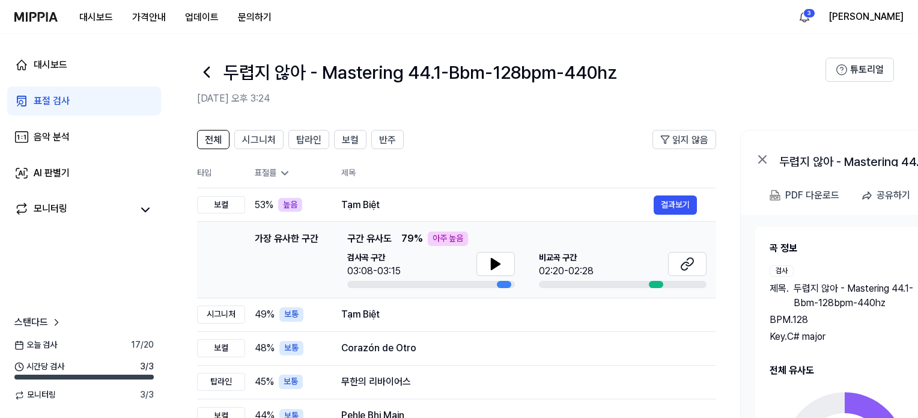
click at [212, 73] on icon at bounding box center [206, 72] width 19 height 19
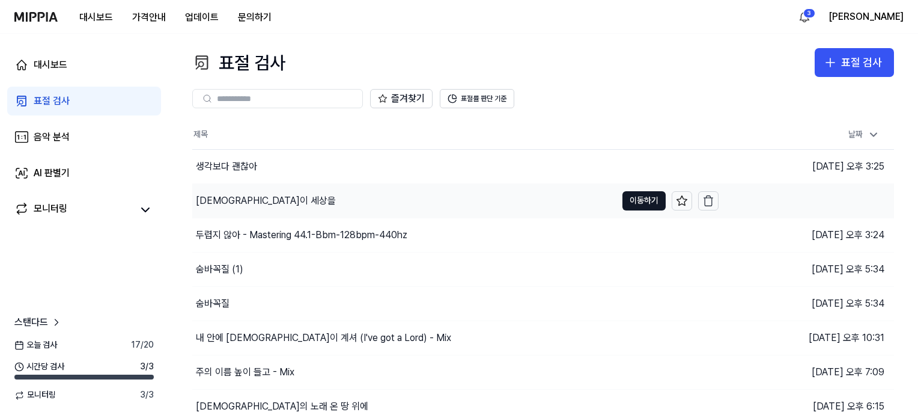
click at [551, 197] on div "[DEMOGRAPHIC_DATA]이 세상을" at bounding box center [404, 201] width 424 height 34
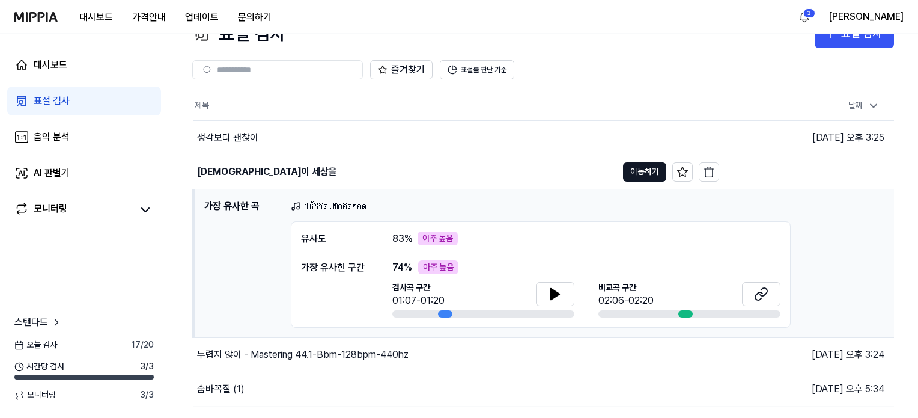
scroll to position [120, 0]
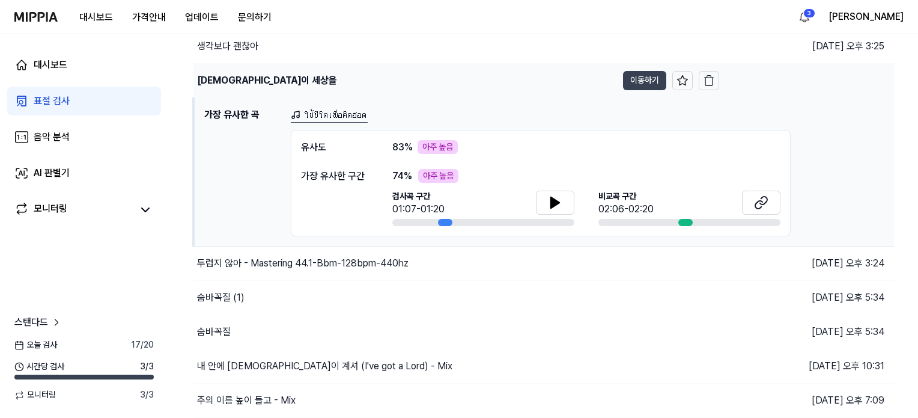
click at [628, 84] on button "이동하기" at bounding box center [644, 80] width 43 height 19
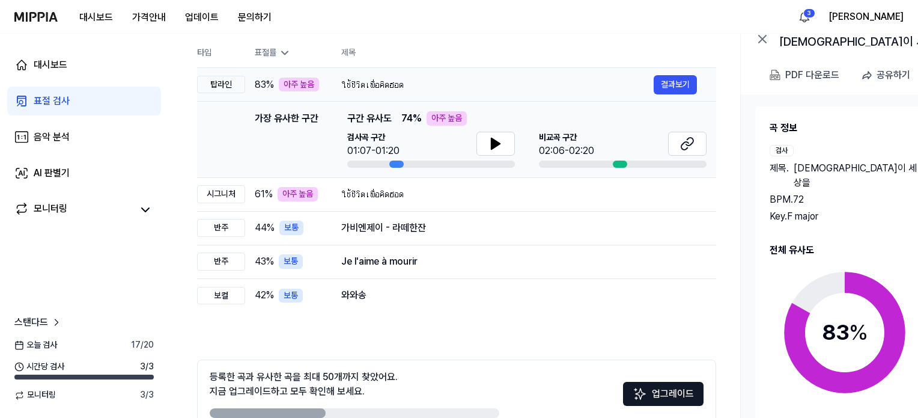
click at [358, 84] on div "ใช้ชีวิตเพื่อคิดฮอด" at bounding box center [497, 85] width 313 height 14
drag, startPoint x: 658, startPoint y: 87, endPoint x: 719, endPoint y: 84, distance: 60.8
click at [680, 86] on button "결과보기" at bounding box center [675, 84] width 43 height 19
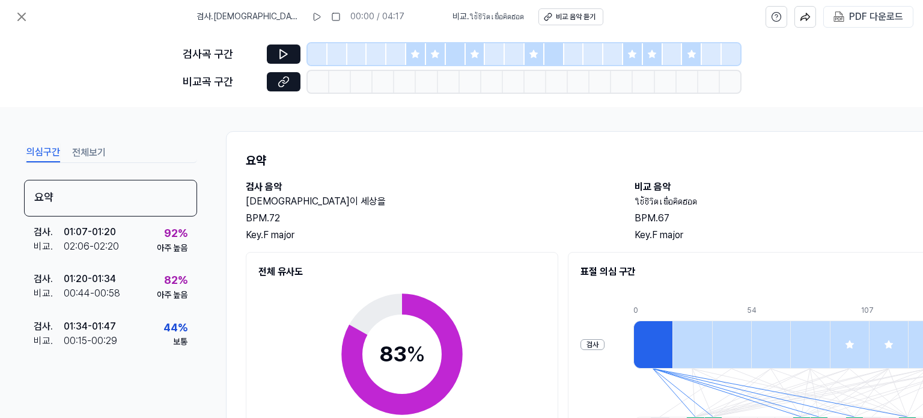
scroll to position [180, 0]
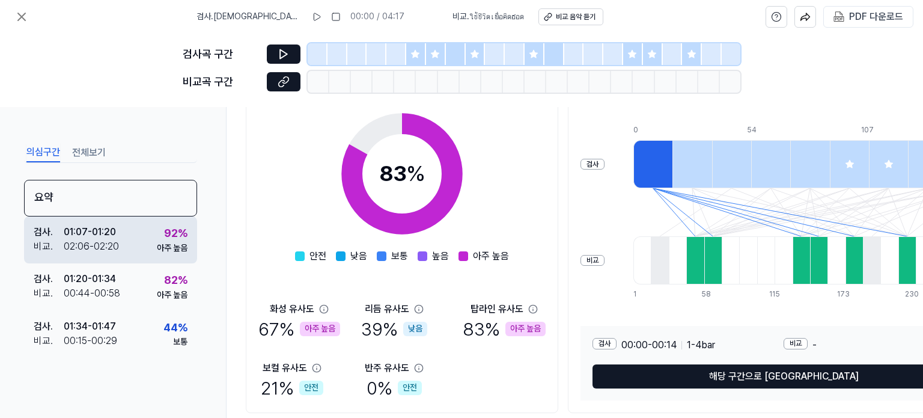
click at [109, 237] on div "01:07 - 01:20" at bounding box center [90, 232] width 52 height 14
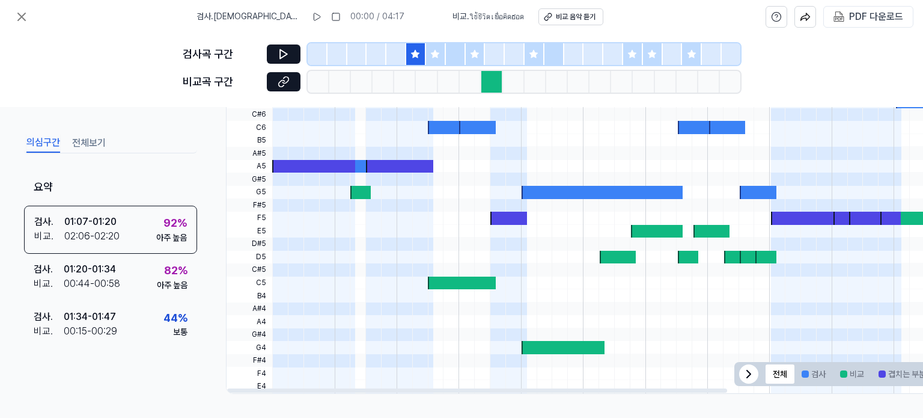
scroll to position [63, 0]
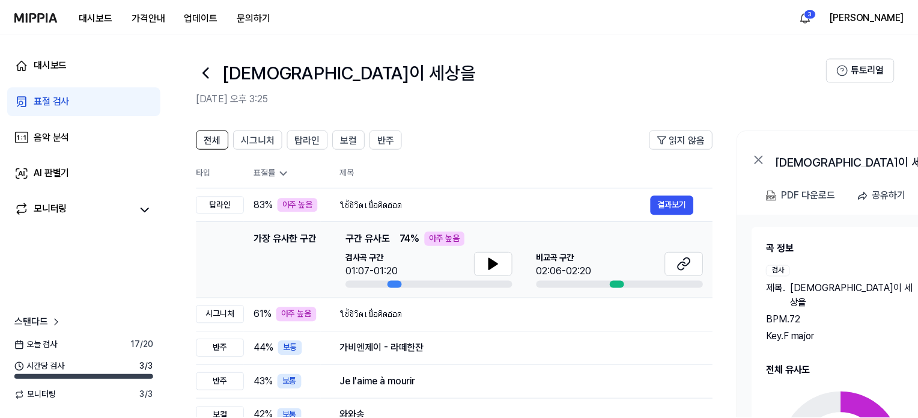
scroll to position [120, 0]
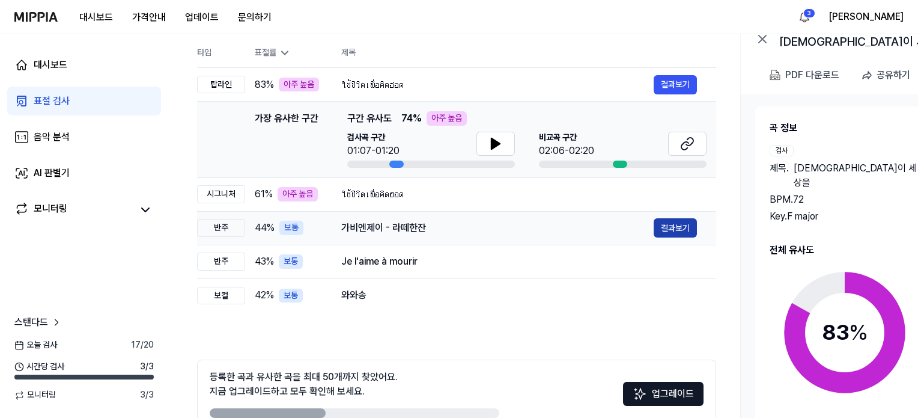
click at [668, 234] on button "결과보기" at bounding box center [675, 227] width 43 height 19
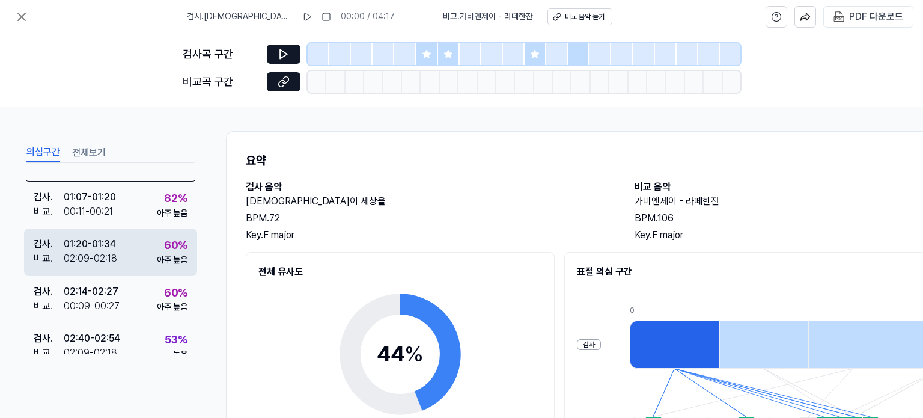
scroll to position [0, 0]
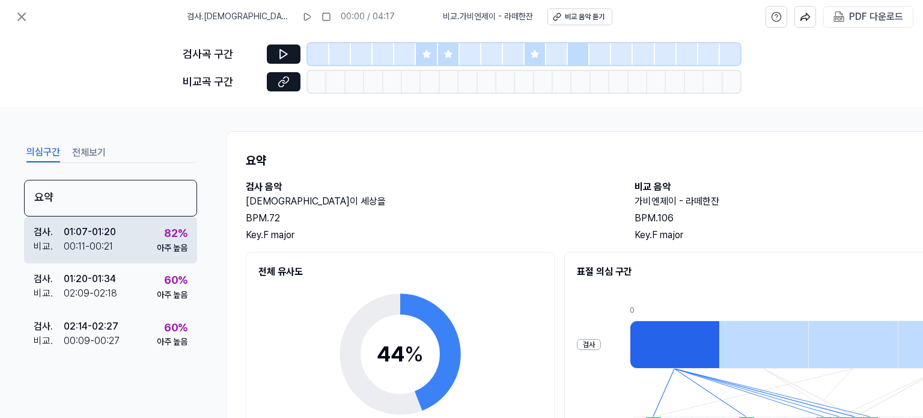
click at [139, 235] on div "검사 . 01:07 - 01:20 비교 . 00:11 - 00:21 82 % 아주 높음" at bounding box center [110, 239] width 173 height 47
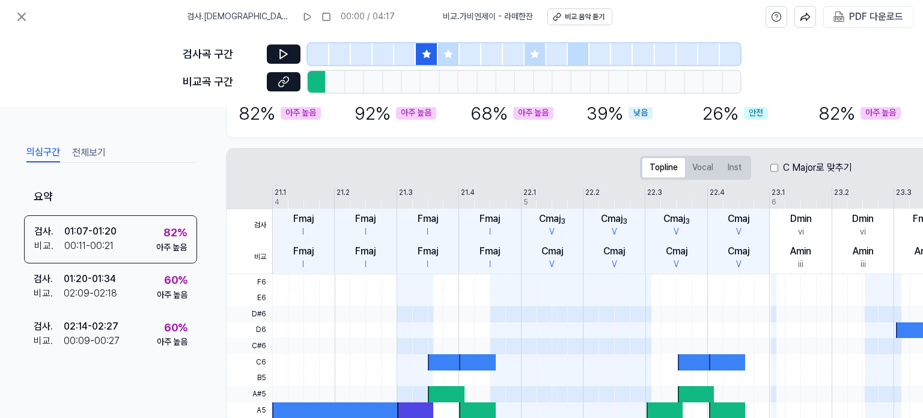
scroll to position [120, 0]
